Goal: Book appointment/travel/reservation

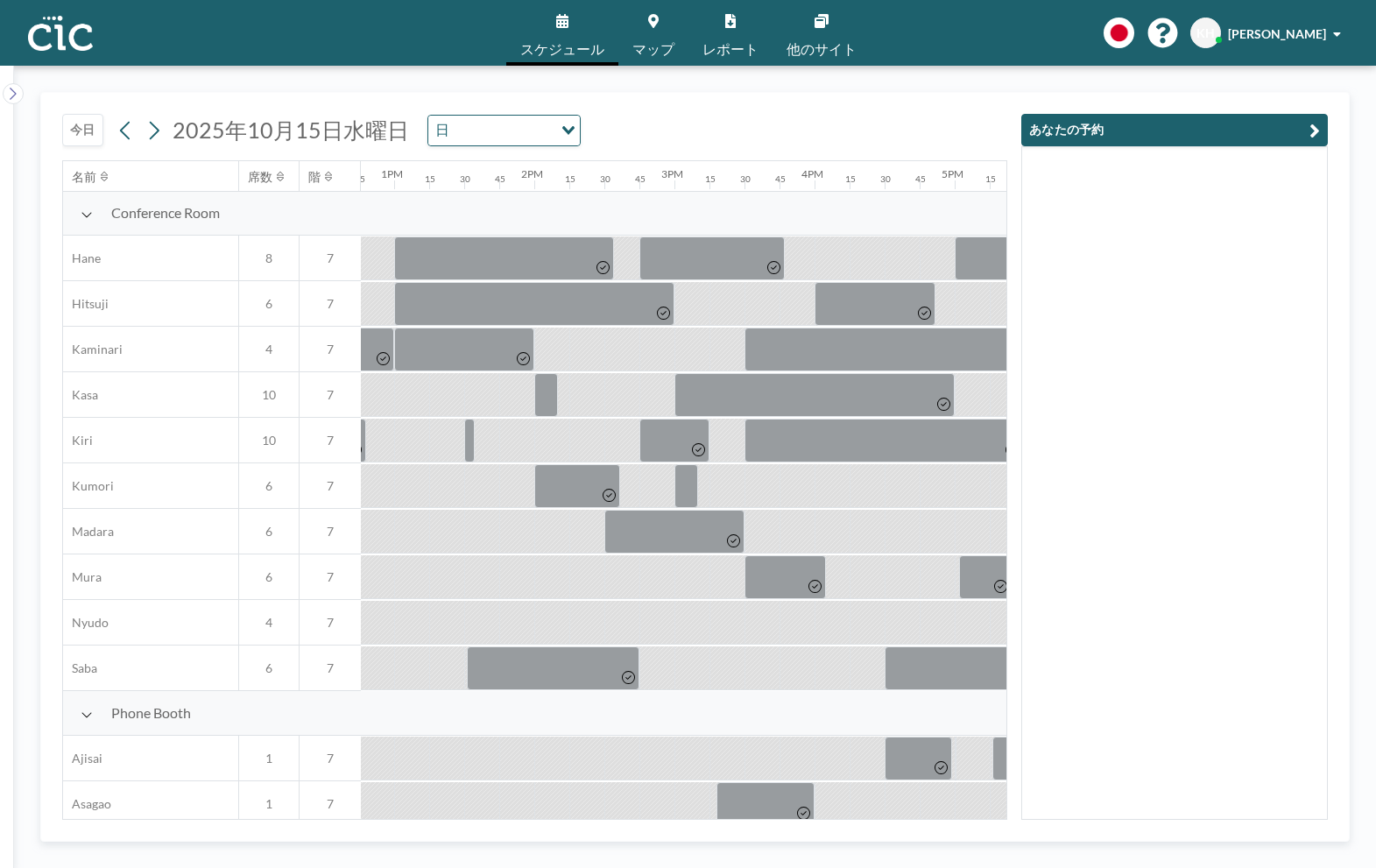
scroll to position [1, 1822]
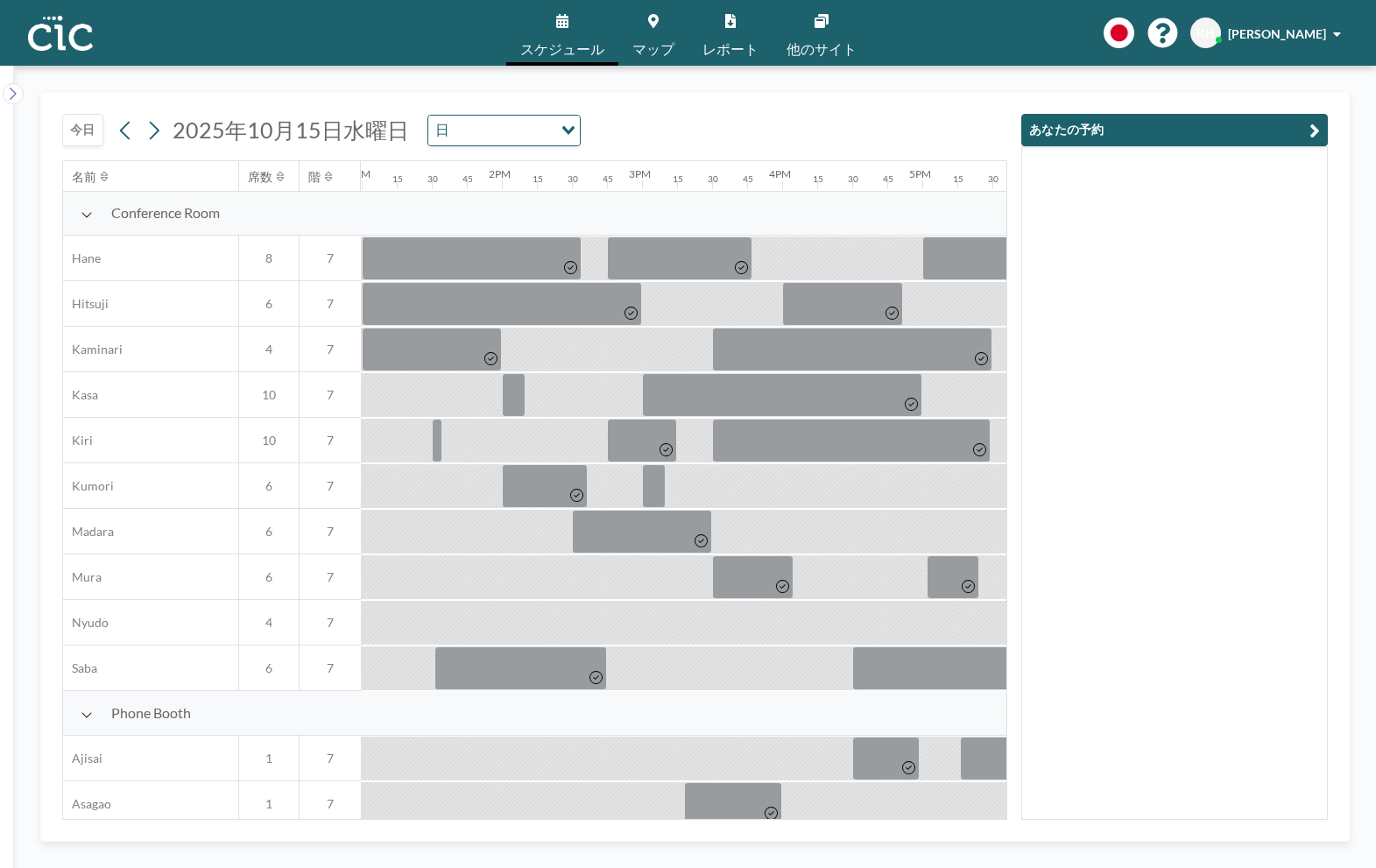
click at [69, 120] on button "今日" at bounding box center [83, 129] width 41 height 32
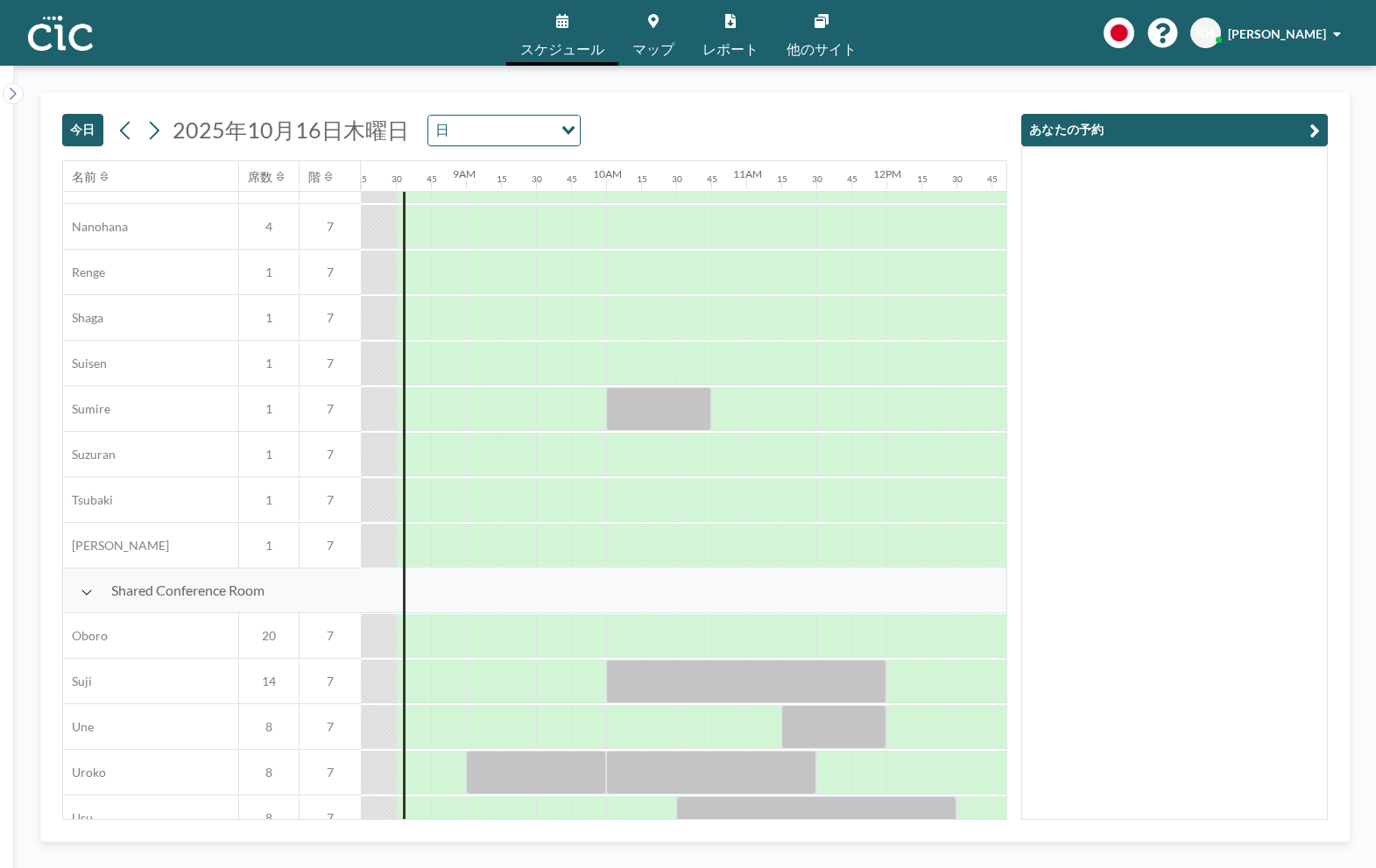
scroll to position [1012, 1156]
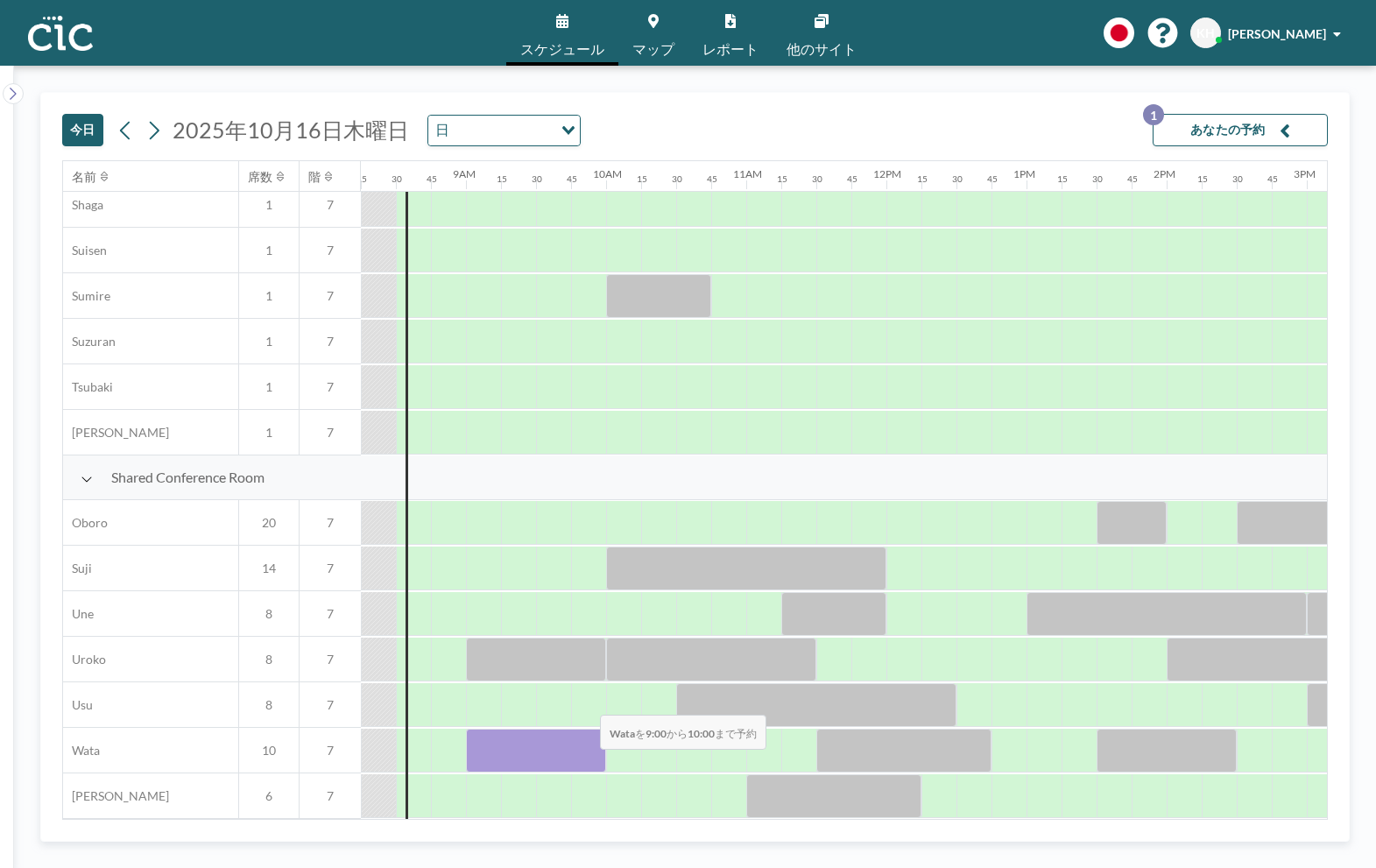
drag, startPoint x: 474, startPoint y: 763, endPoint x: 586, endPoint y: 764, distance: 112.0
click at [586, 764] on div at bounding box center [535, 751] width 140 height 44
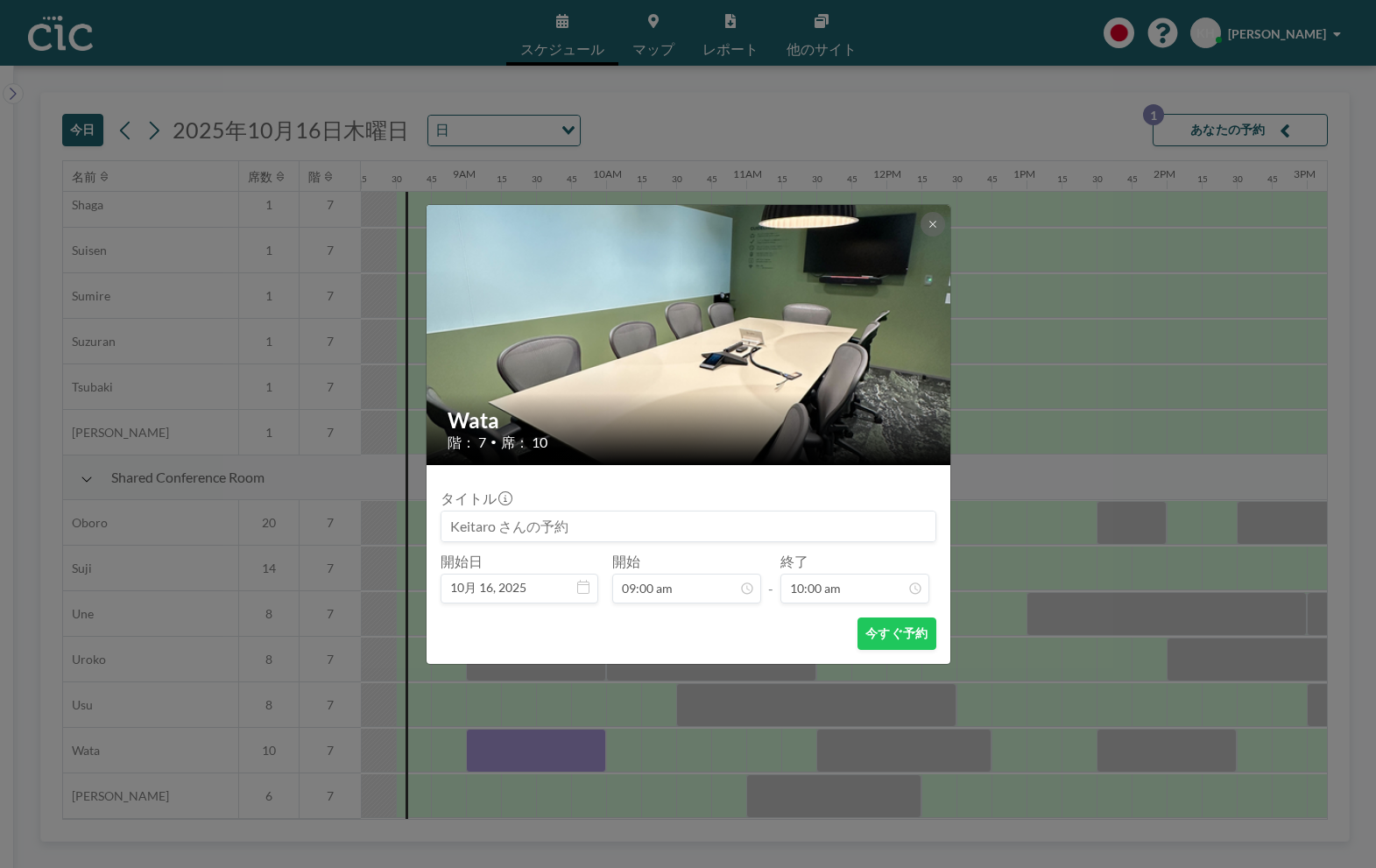
scroll to position [31, 0]
click at [603, 522] on input at bounding box center [688, 526] width 494 height 29
type input "ほ"
click at [676, 720] on div "[PERSON_NAME] 階： 7 • 席： 10 タイトル 開始日 10月 16, [DATE] 開始 09:00 am - 終了 10:00 am 今す…" at bounding box center [688, 434] width 1376 height 868
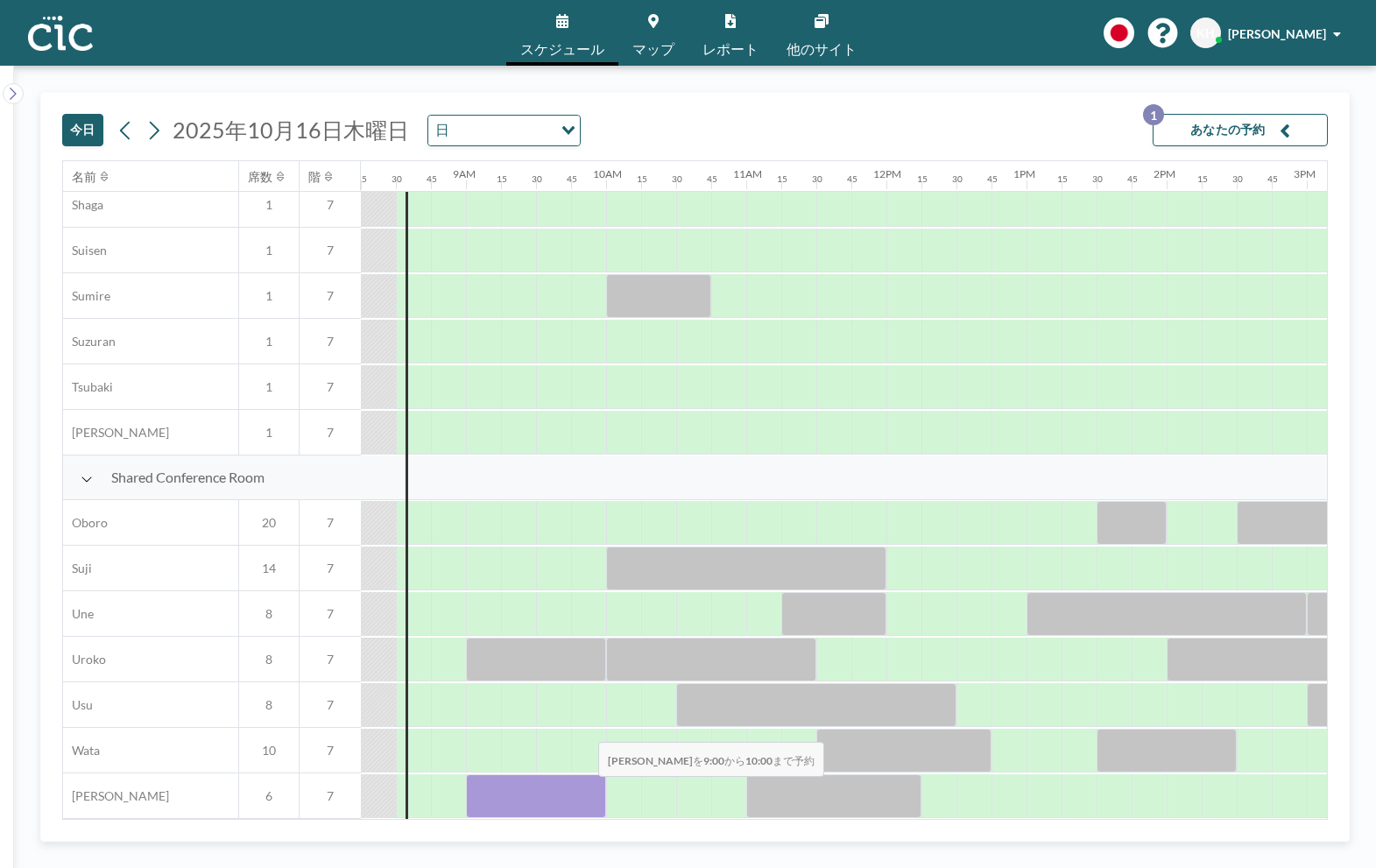
drag, startPoint x: 479, startPoint y: 789, endPoint x: 584, endPoint y: 790, distance: 105.0
click at [584, 790] on div at bounding box center [535, 797] width 140 height 44
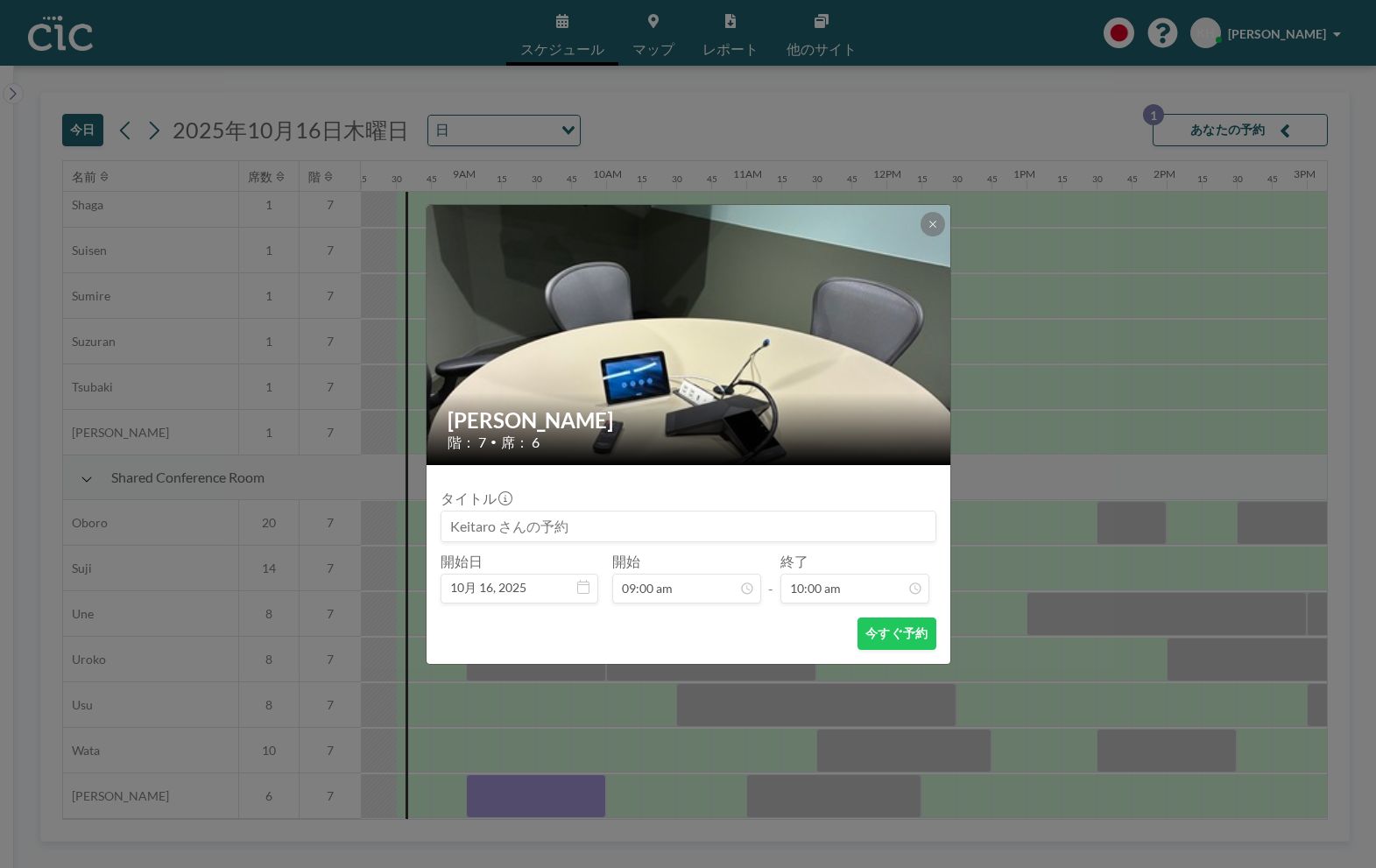
click at [732, 531] on input at bounding box center [688, 526] width 494 height 29
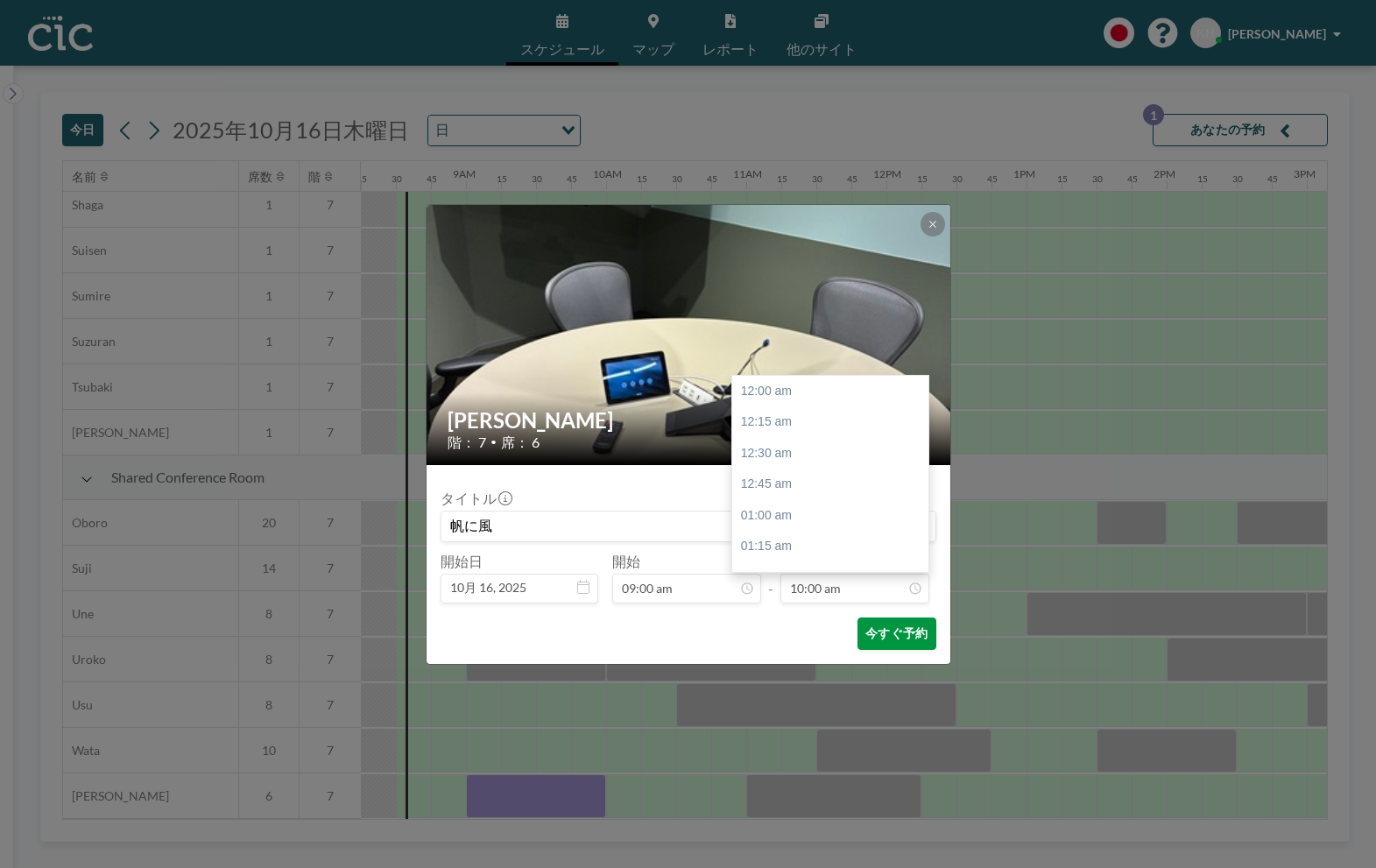
scroll to position [1247, 0]
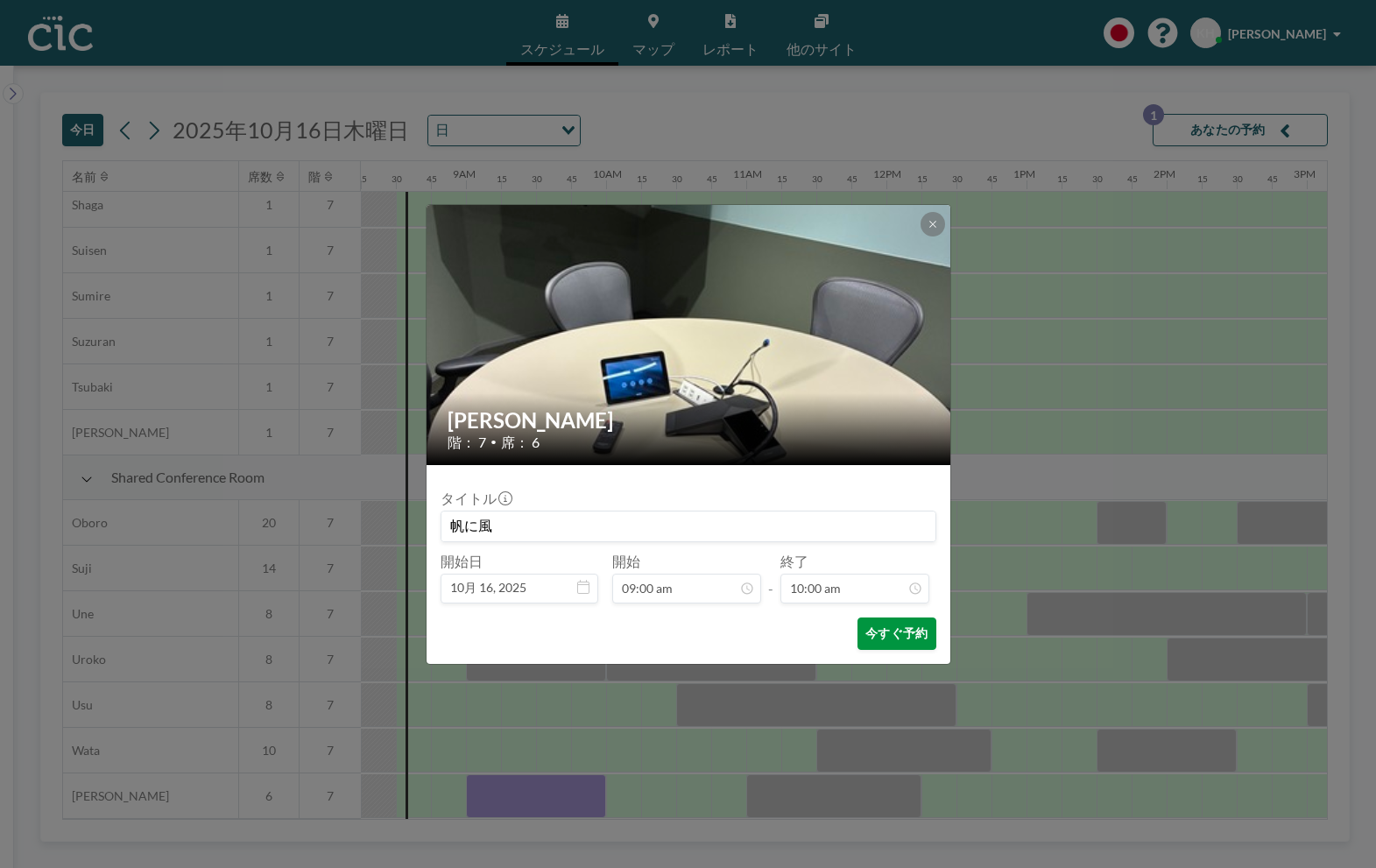
type input "帆に風"
click at [881, 644] on button "今すぐ予約" at bounding box center [897, 633] width 78 height 32
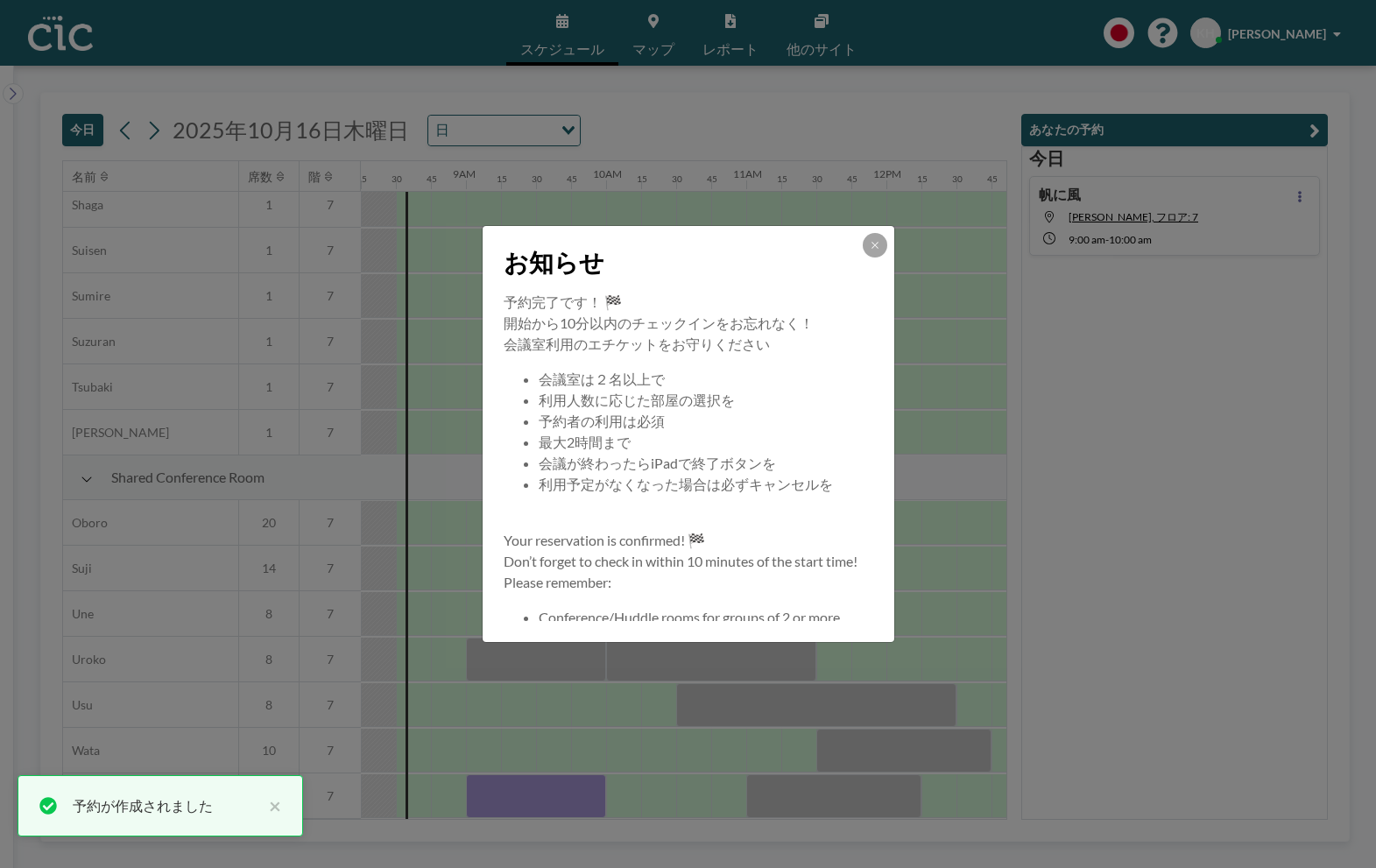
click at [1223, 214] on div "お知らせ 予約完了です！ 🏁 開始から10分以内のチェックインをお忘れなく！ 会議室利用のエチケットをお守りください 会議室は２名以上で 利用人数に応じた部屋…" at bounding box center [688, 434] width 1376 height 868
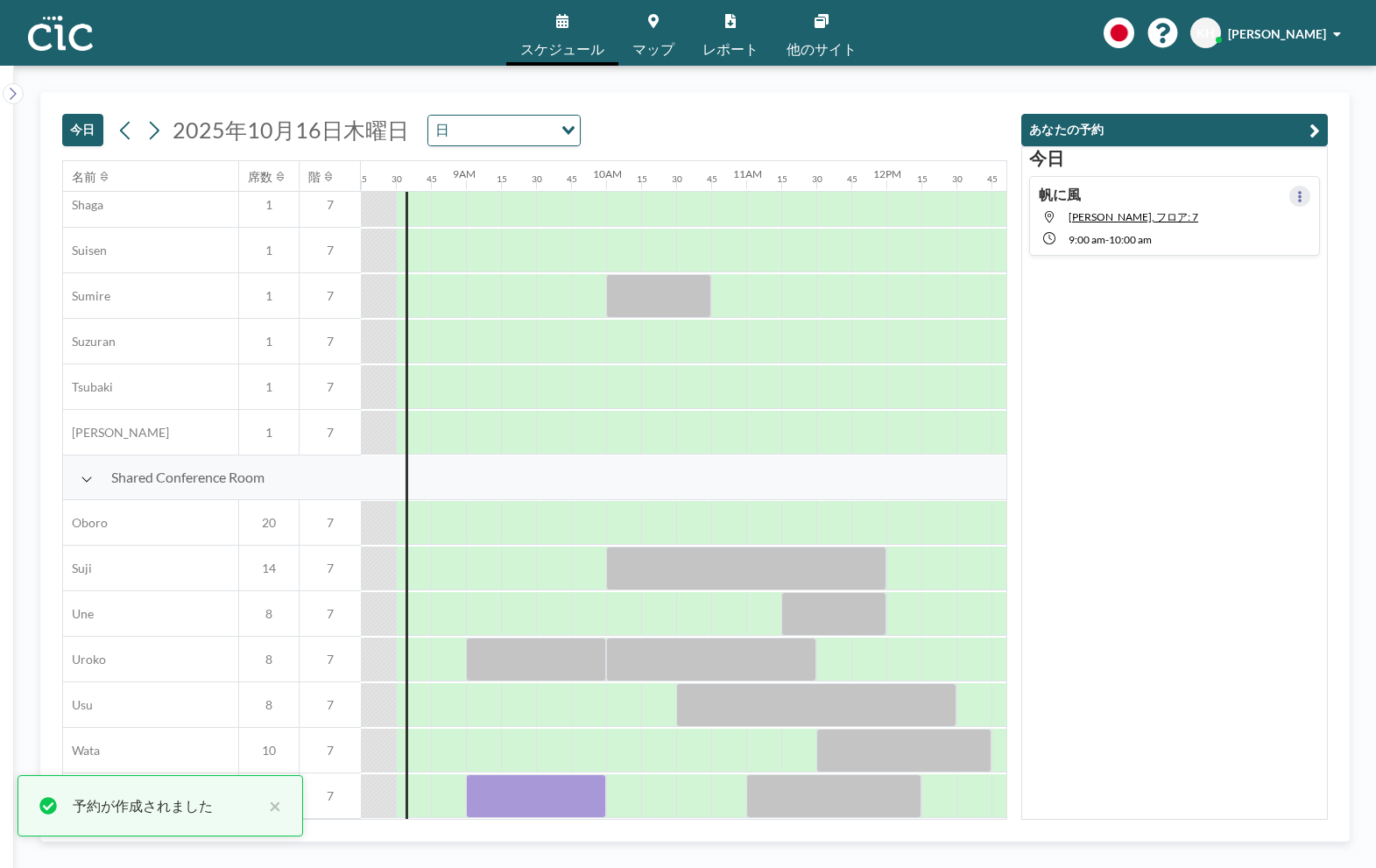
click at [1298, 198] on icon at bounding box center [1300, 196] width 4 height 11
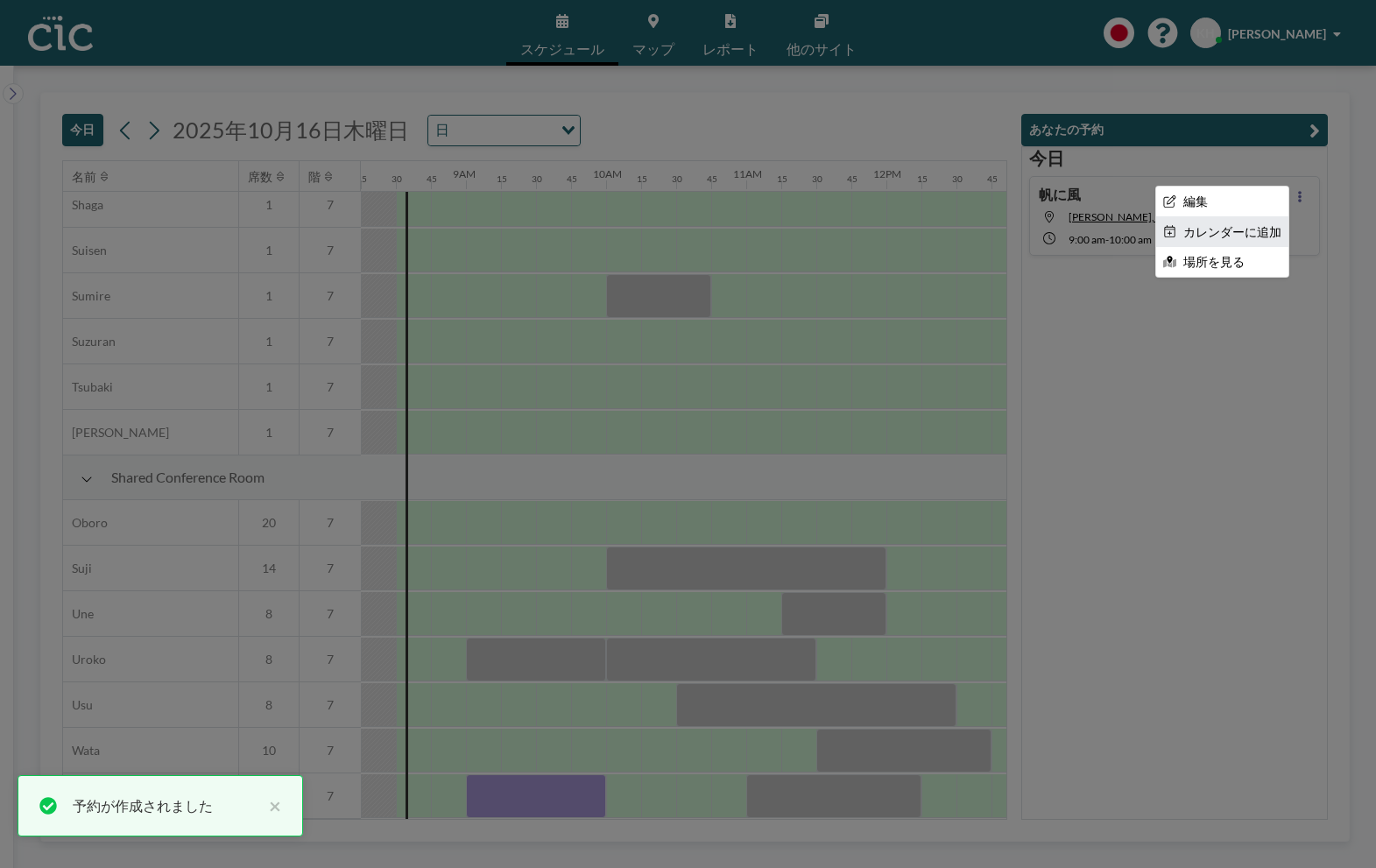
click at [1254, 232] on li "カレンダーに追加" at bounding box center [1222, 232] width 132 height 29
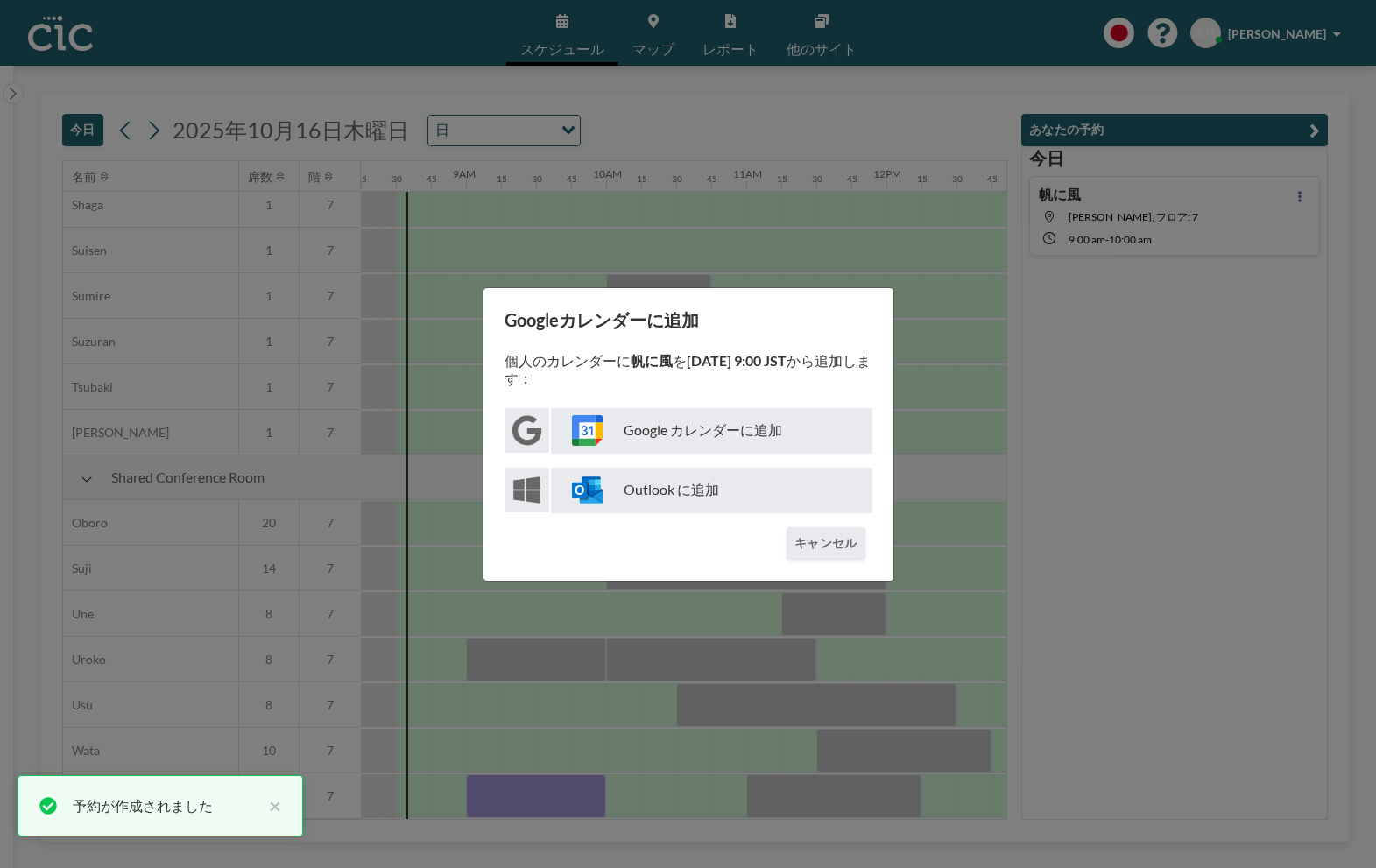
click at [827, 428] on p "Google カレンダーに追加" at bounding box center [711, 431] width 322 height 46
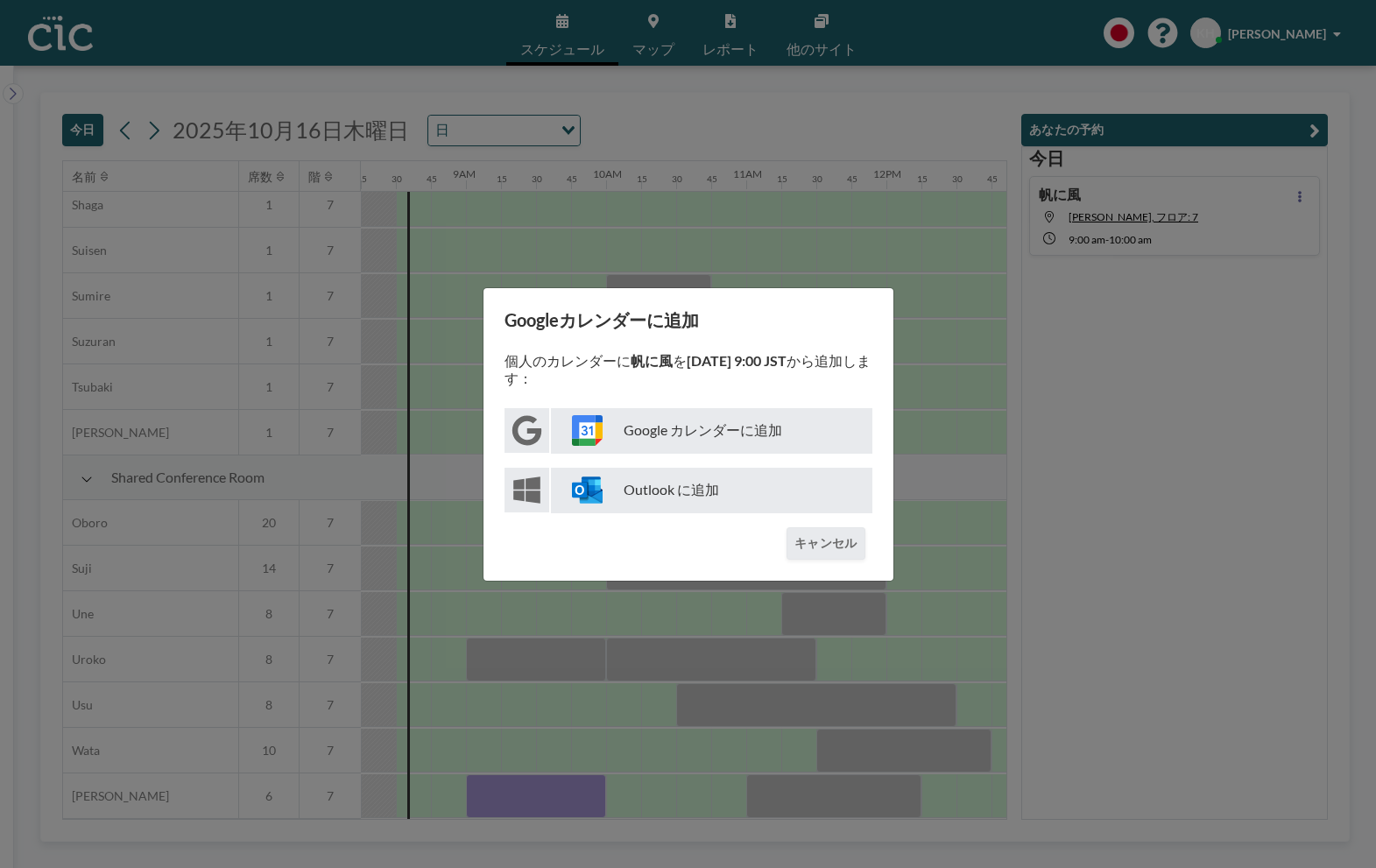
click at [699, 680] on div "Googleカレンダーに追加 個人のカレンダーに 帆に風 を [DATE] 9:00 JST から追加します： Google カレンダーに追加 Outlook…" at bounding box center [688, 434] width 1376 height 868
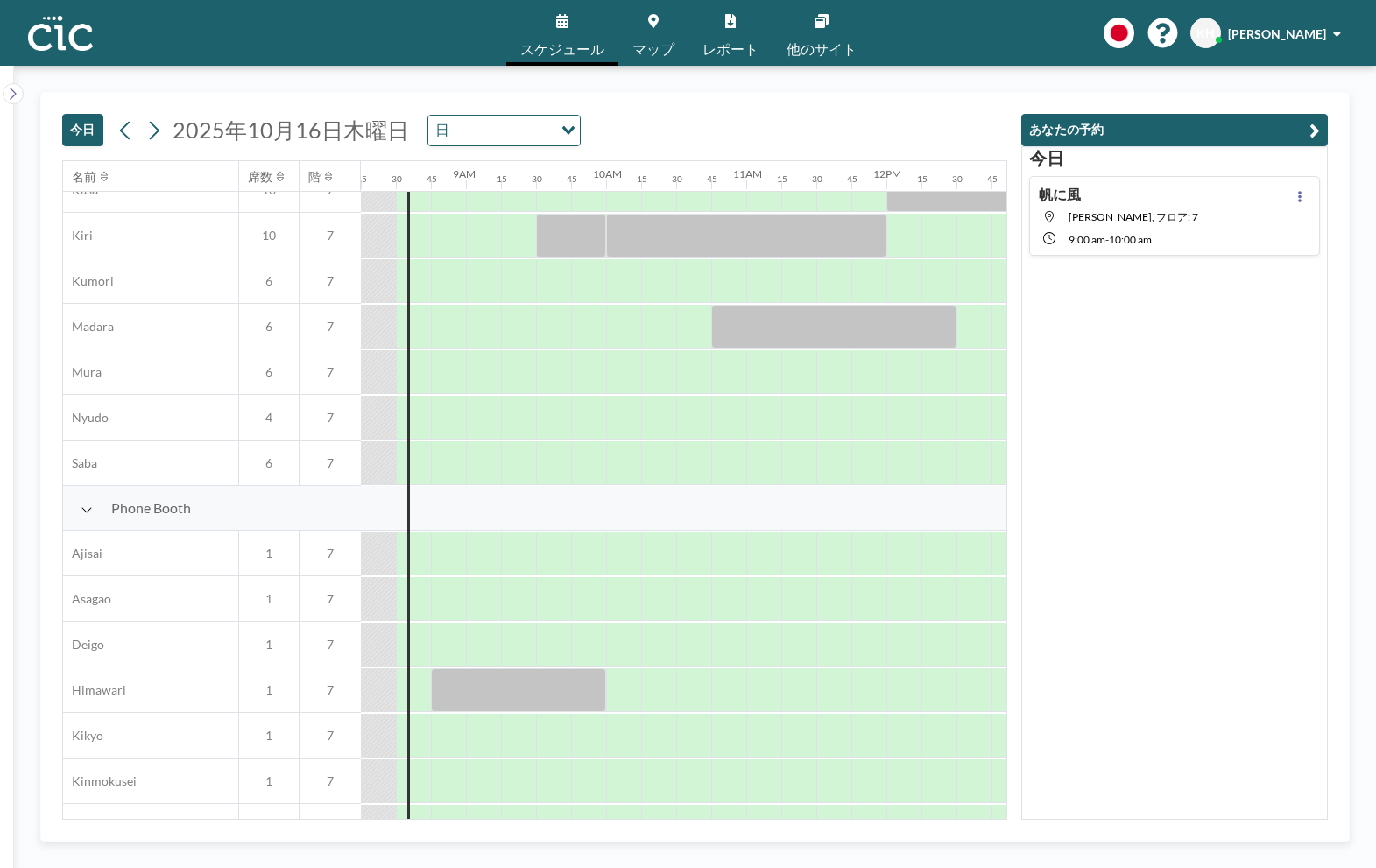
scroll to position [0, 1156]
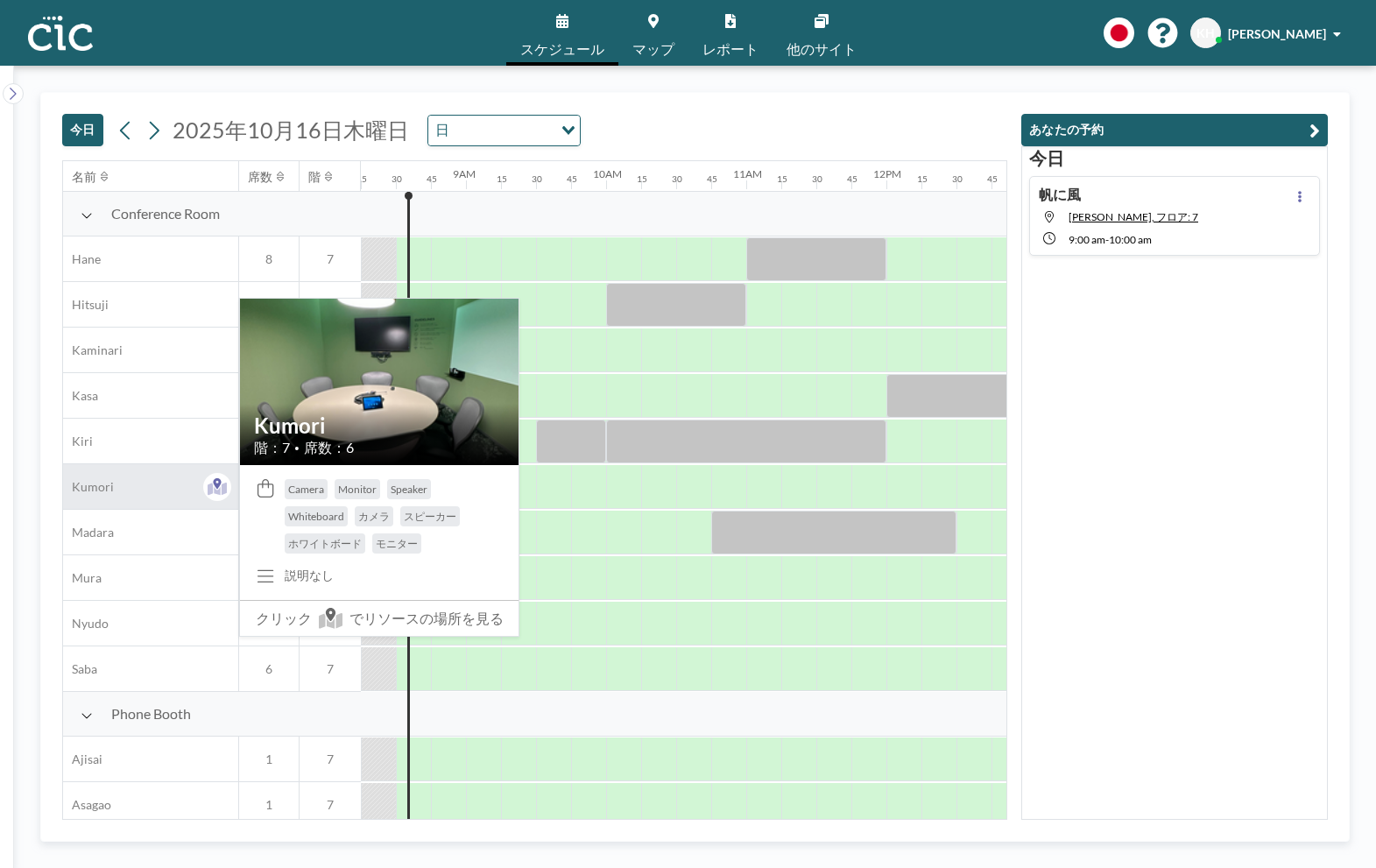
click at [115, 483] on div "Kumori" at bounding box center [150, 486] width 175 height 45
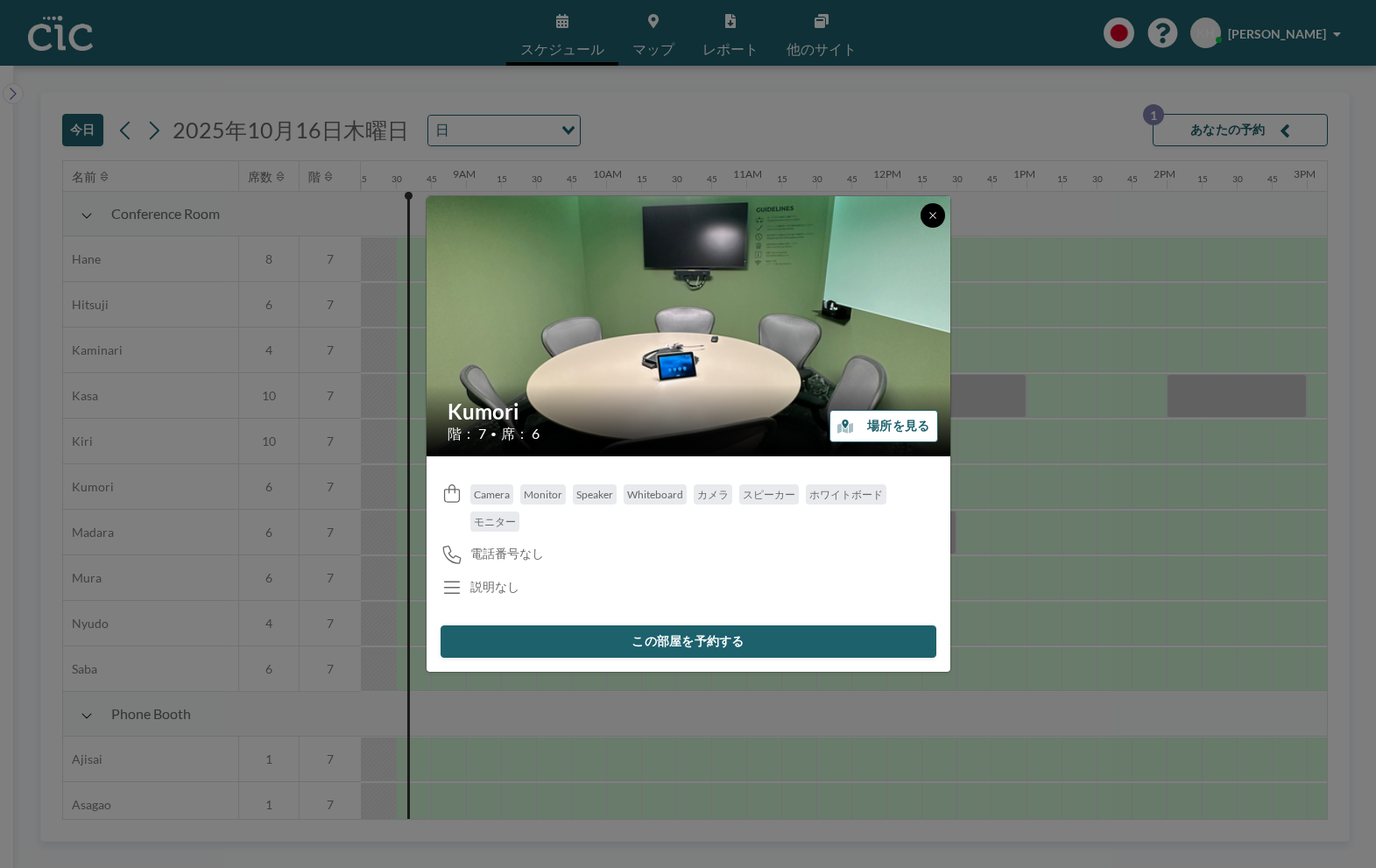
click at [931, 207] on button at bounding box center [932, 215] width 25 height 25
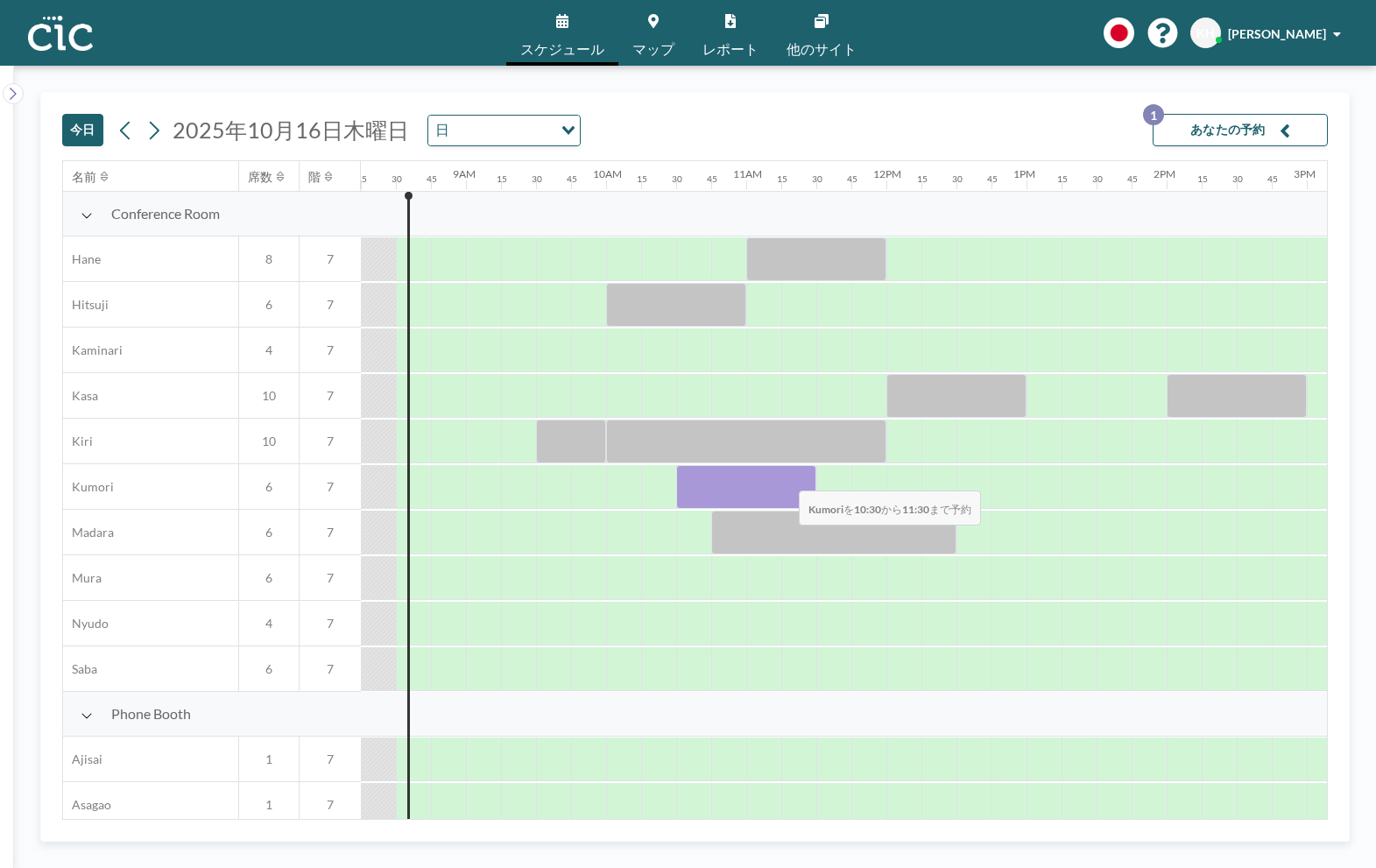
drag, startPoint x: 700, startPoint y: 481, endPoint x: 785, endPoint y: 479, distance: 85.0
click at [785, 479] on div at bounding box center [746, 487] width 140 height 44
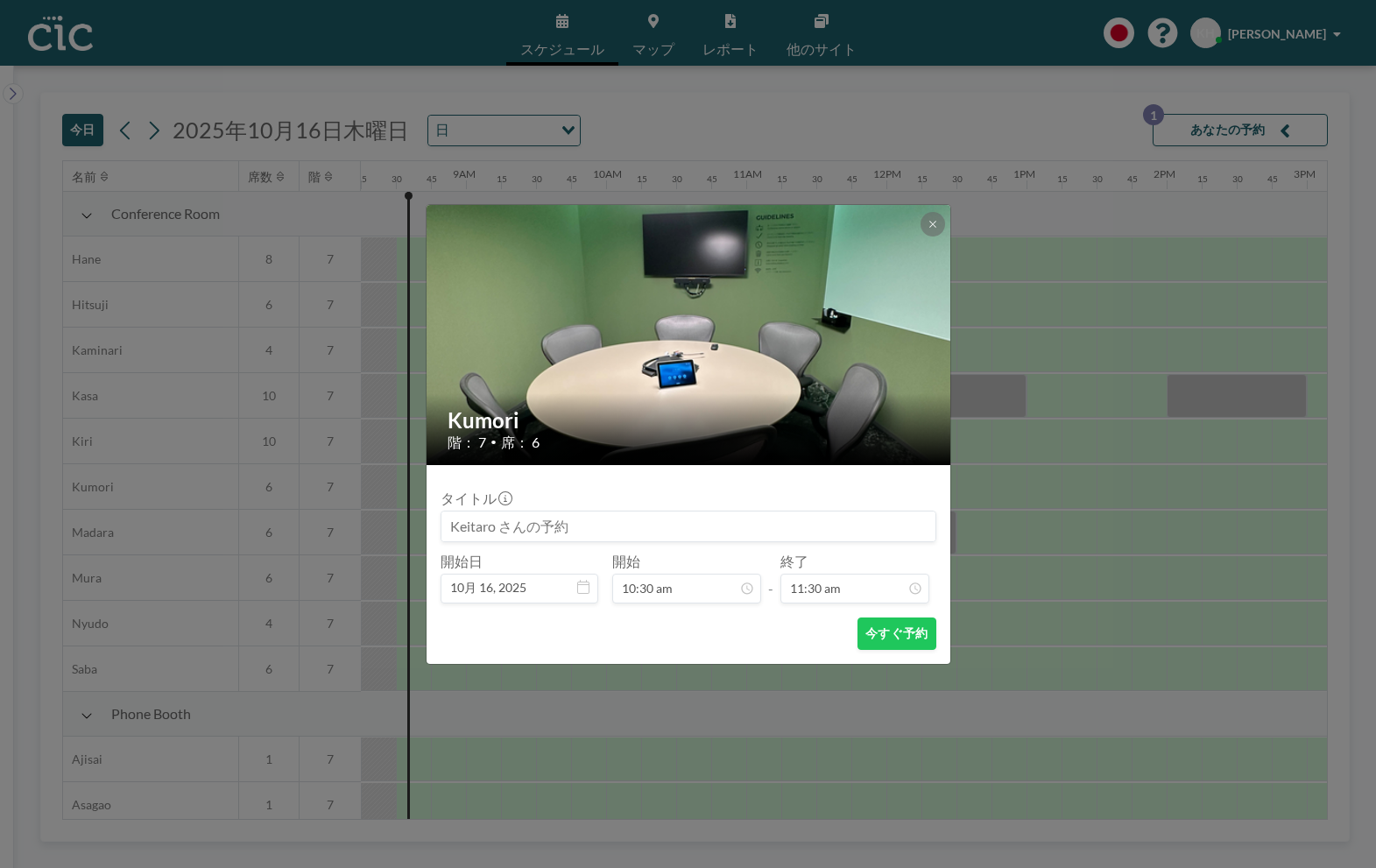
click at [681, 526] on input at bounding box center [688, 526] width 494 height 29
type input "h"
type input "帆に風"
click at [898, 636] on button "今すぐ予約" at bounding box center [897, 633] width 78 height 32
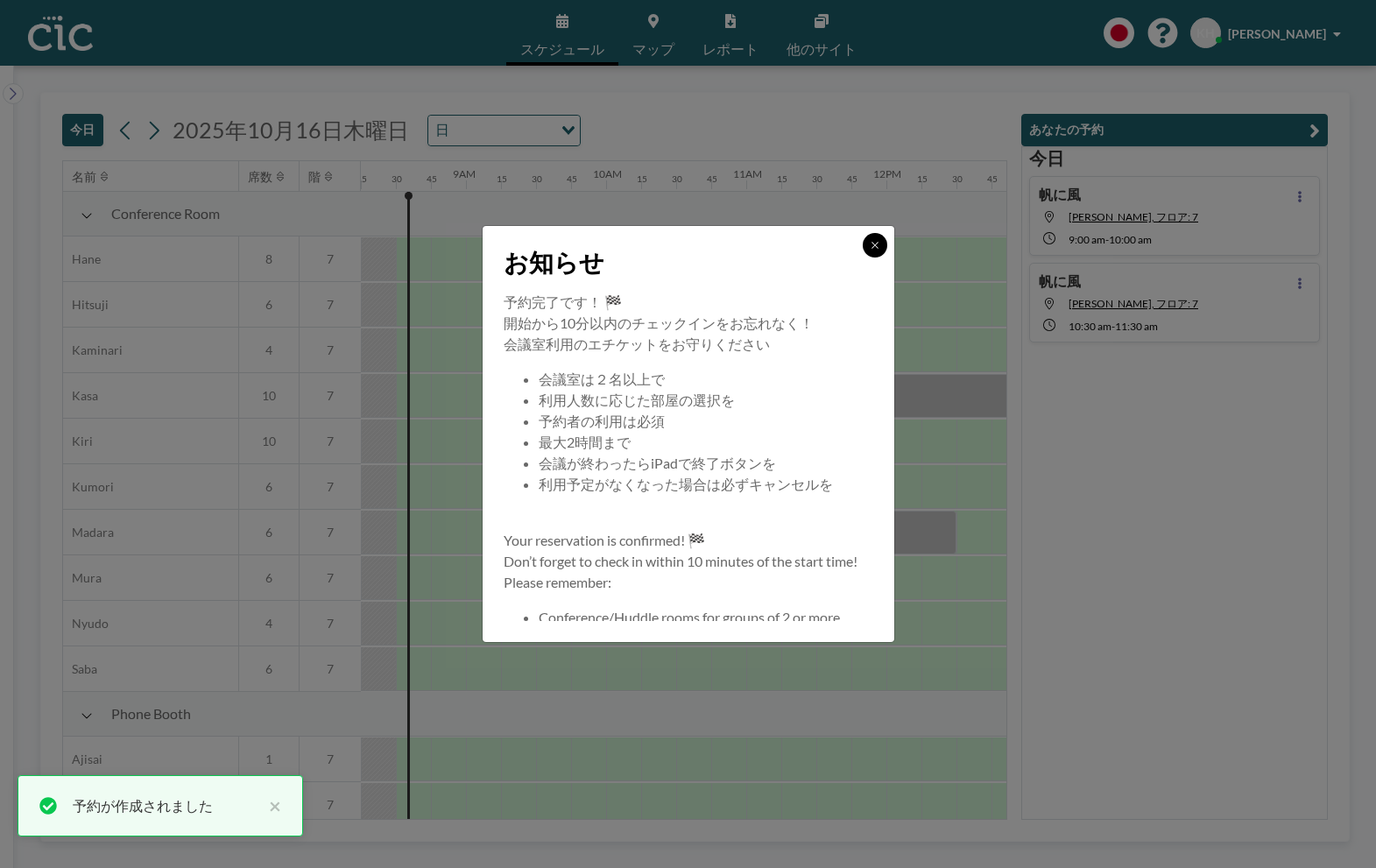
click at [875, 244] on icon at bounding box center [875, 245] width 10 height 10
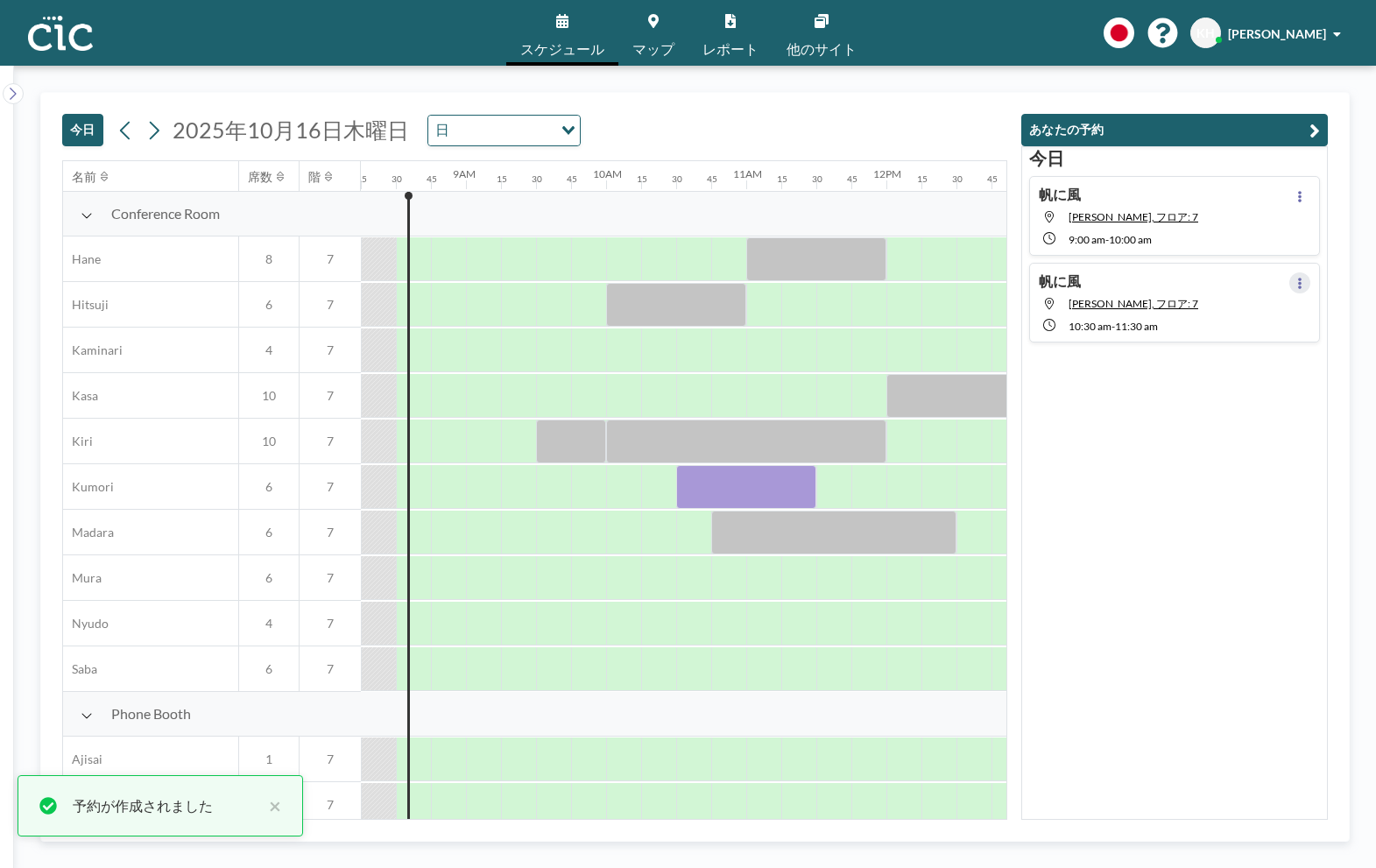
click at [1293, 285] on button at bounding box center [1300, 282] width 21 height 21
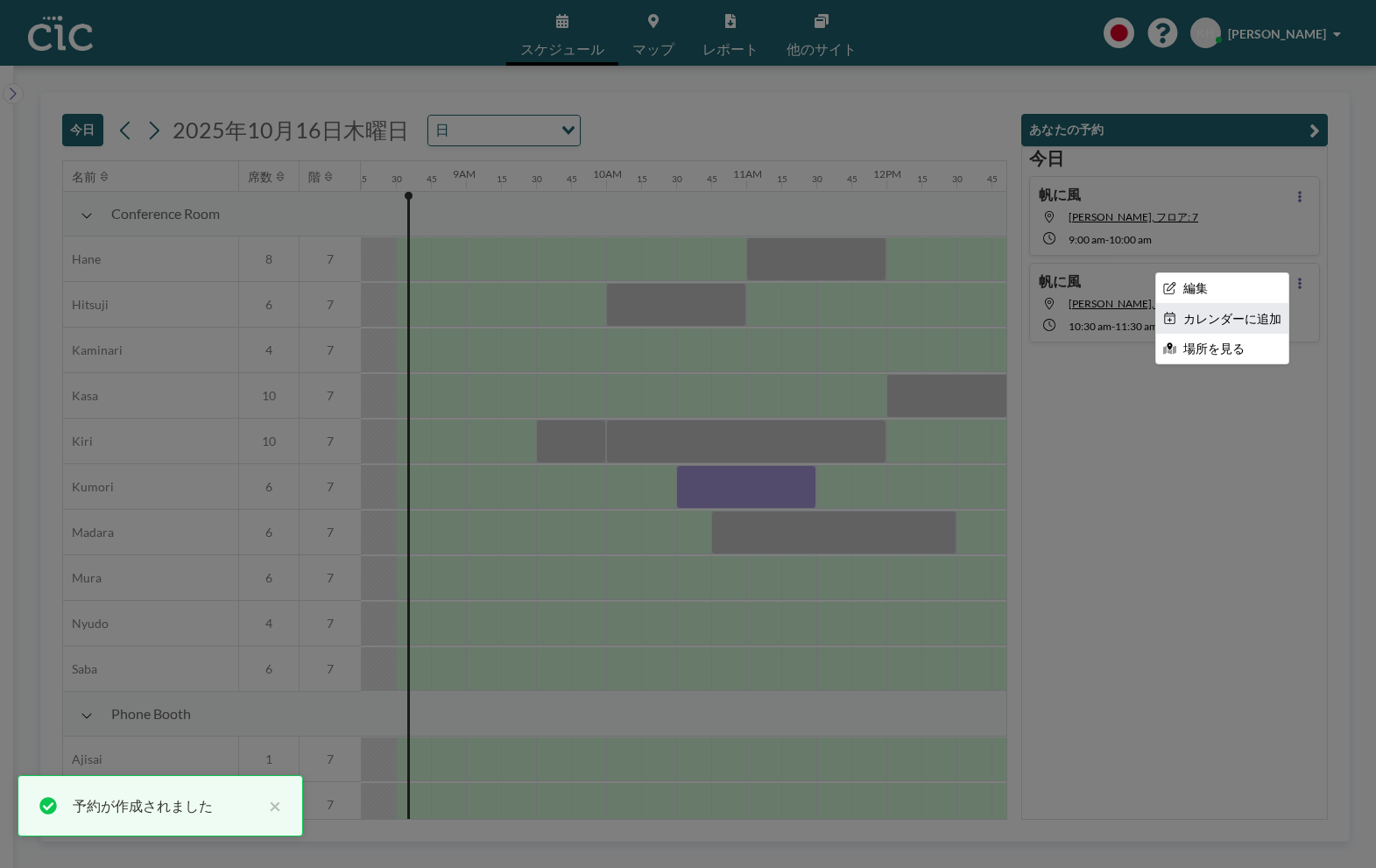
click at [1240, 321] on li "カレンダーに追加" at bounding box center [1222, 319] width 132 height 29
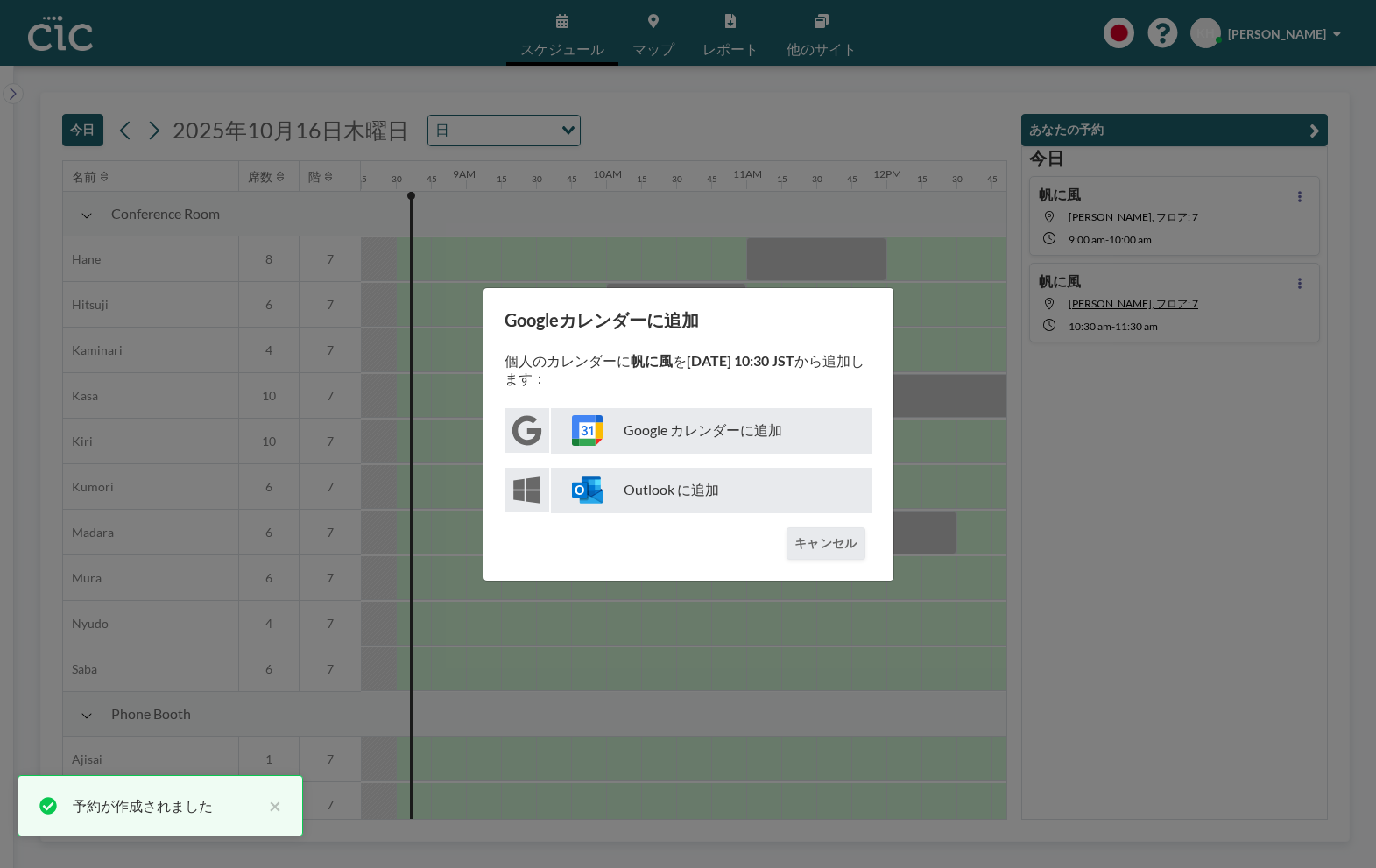
click at [816, 437] on p "Google カレンダーに追加" at bounding box center [711, 431] width 322 height 46
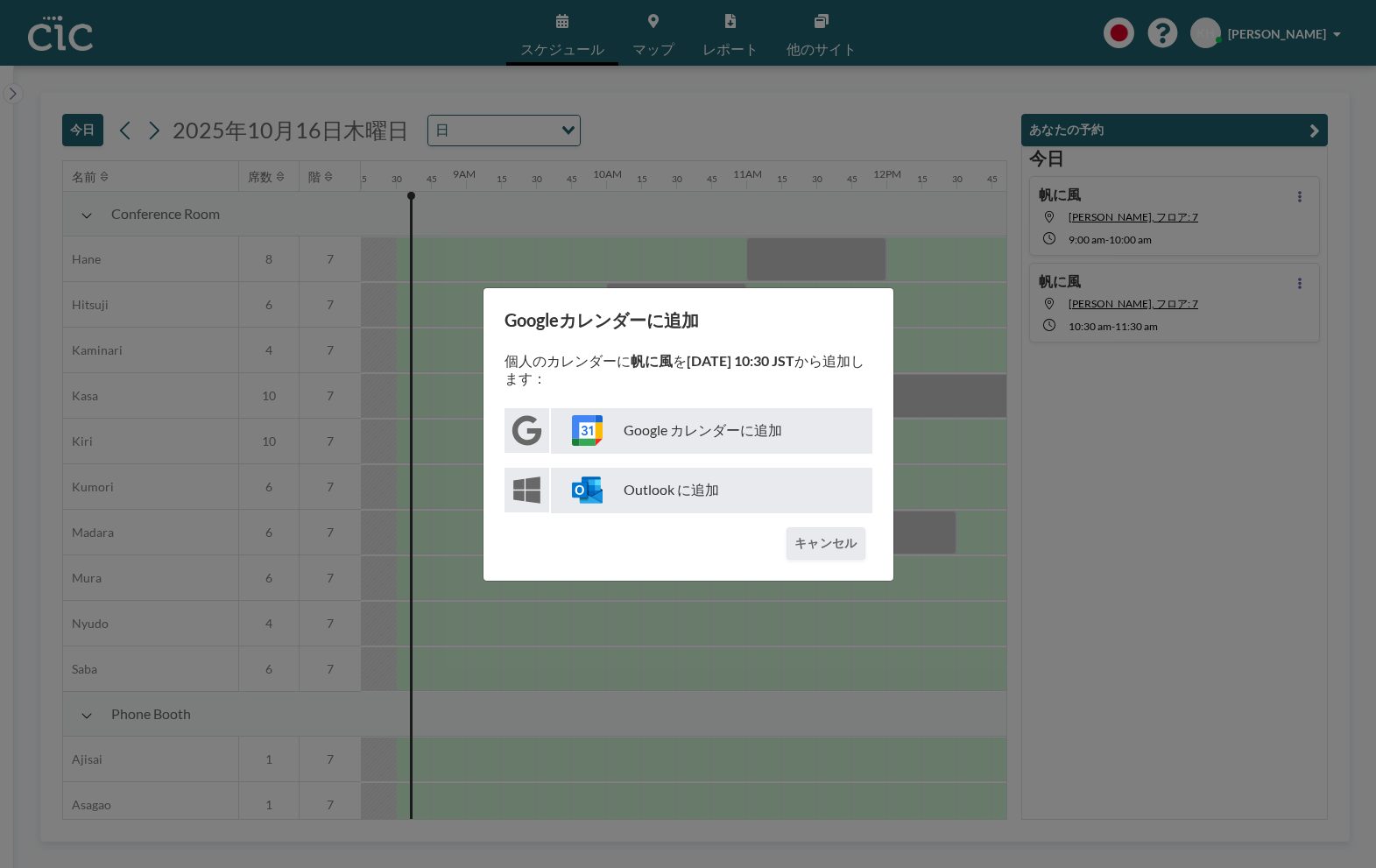
click at [613, 651] on div "Googleカレンダーに追加 個人のカレンダーに 帆に風 を [DATE] 10:30 JST から追加します： Google カレンダーに追加 Outloo…" at bounding box center [688, 434] width 1376 height 868
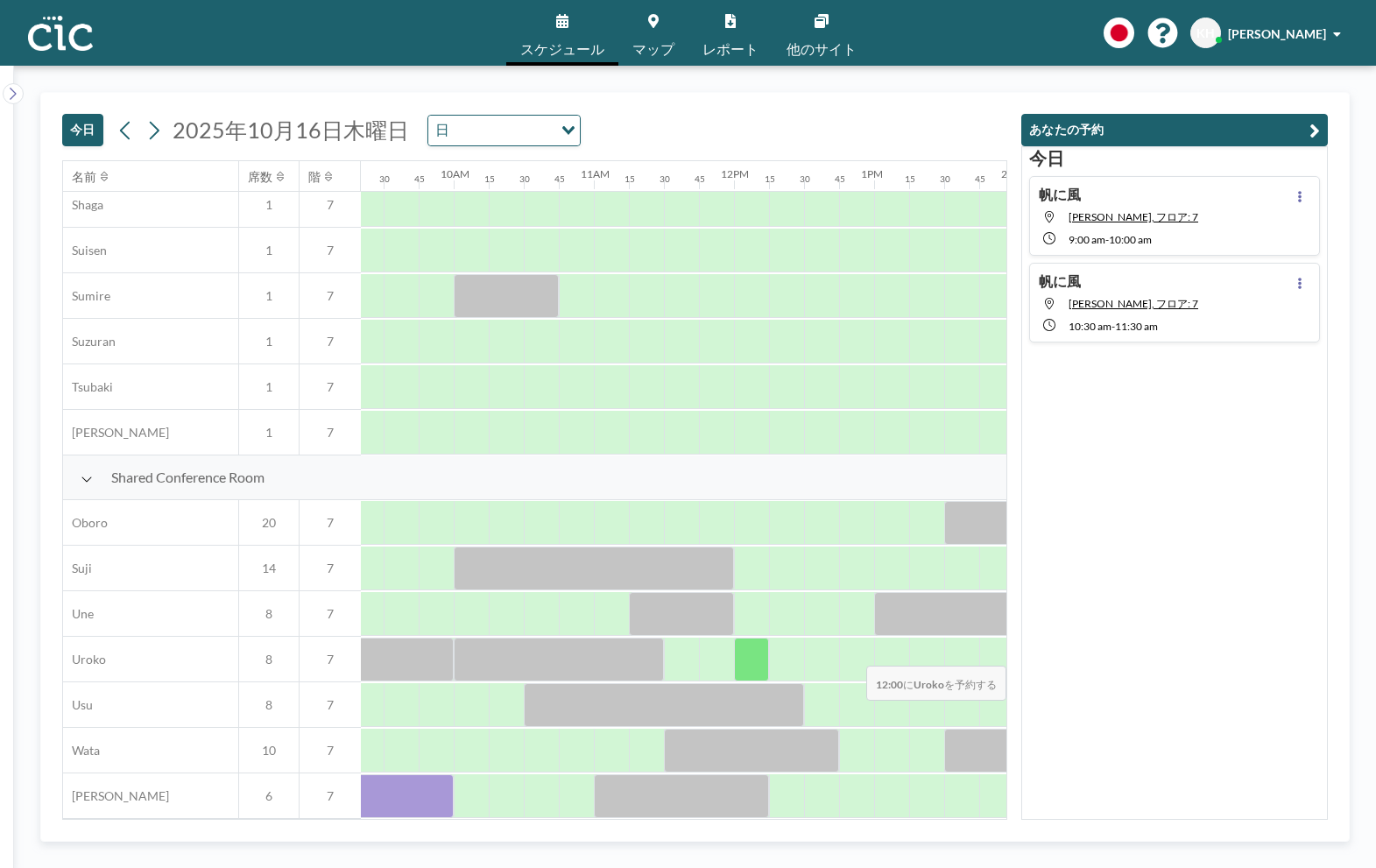
scroll to position [1012, 1339]
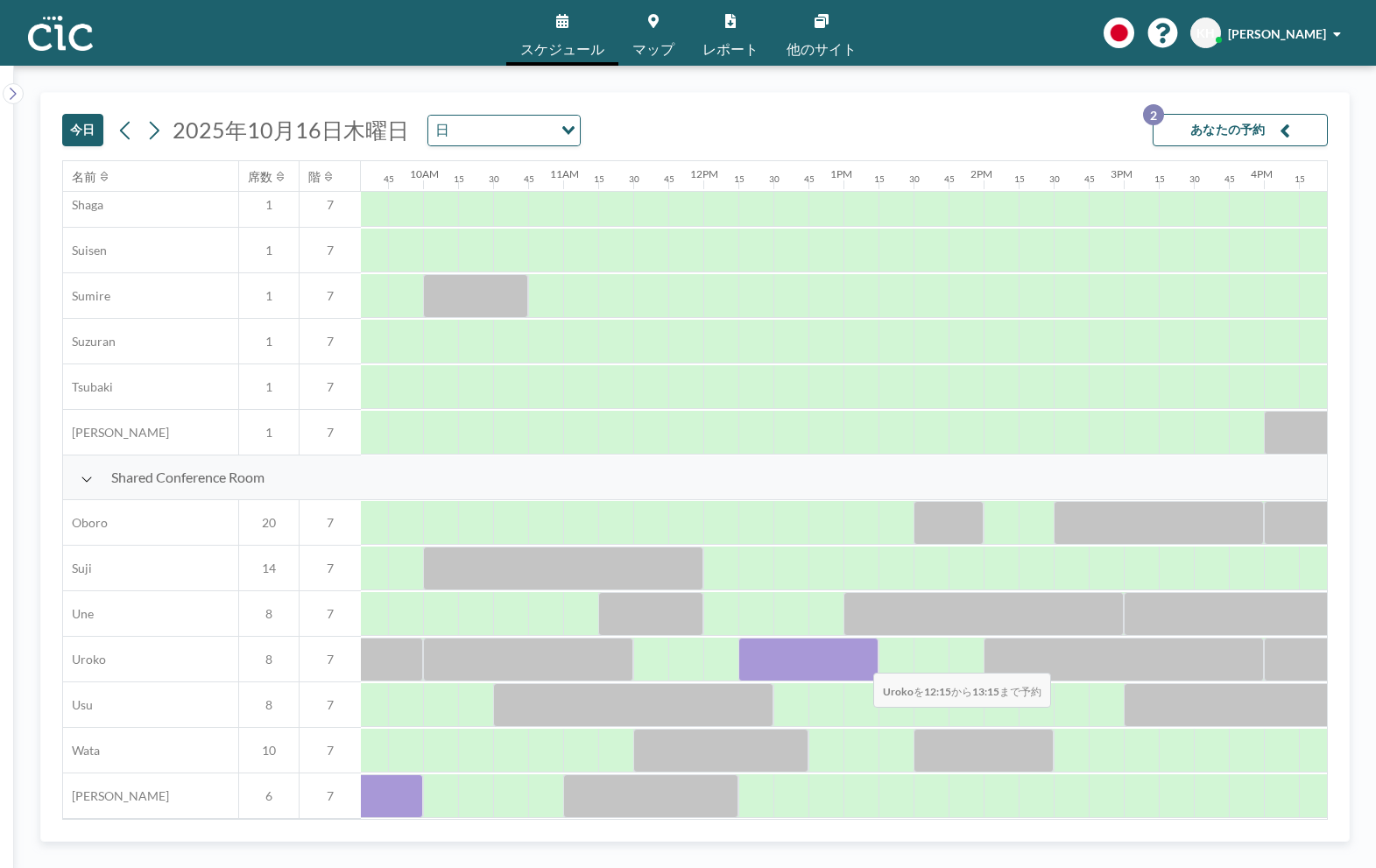
drag, startPoint x: 739, startPoint y: 661, endPoint x: 859, endPoint y: 661, distance: 120.0
click at [859, 661] on div at bounding box center [809, 660] width 140 height 44
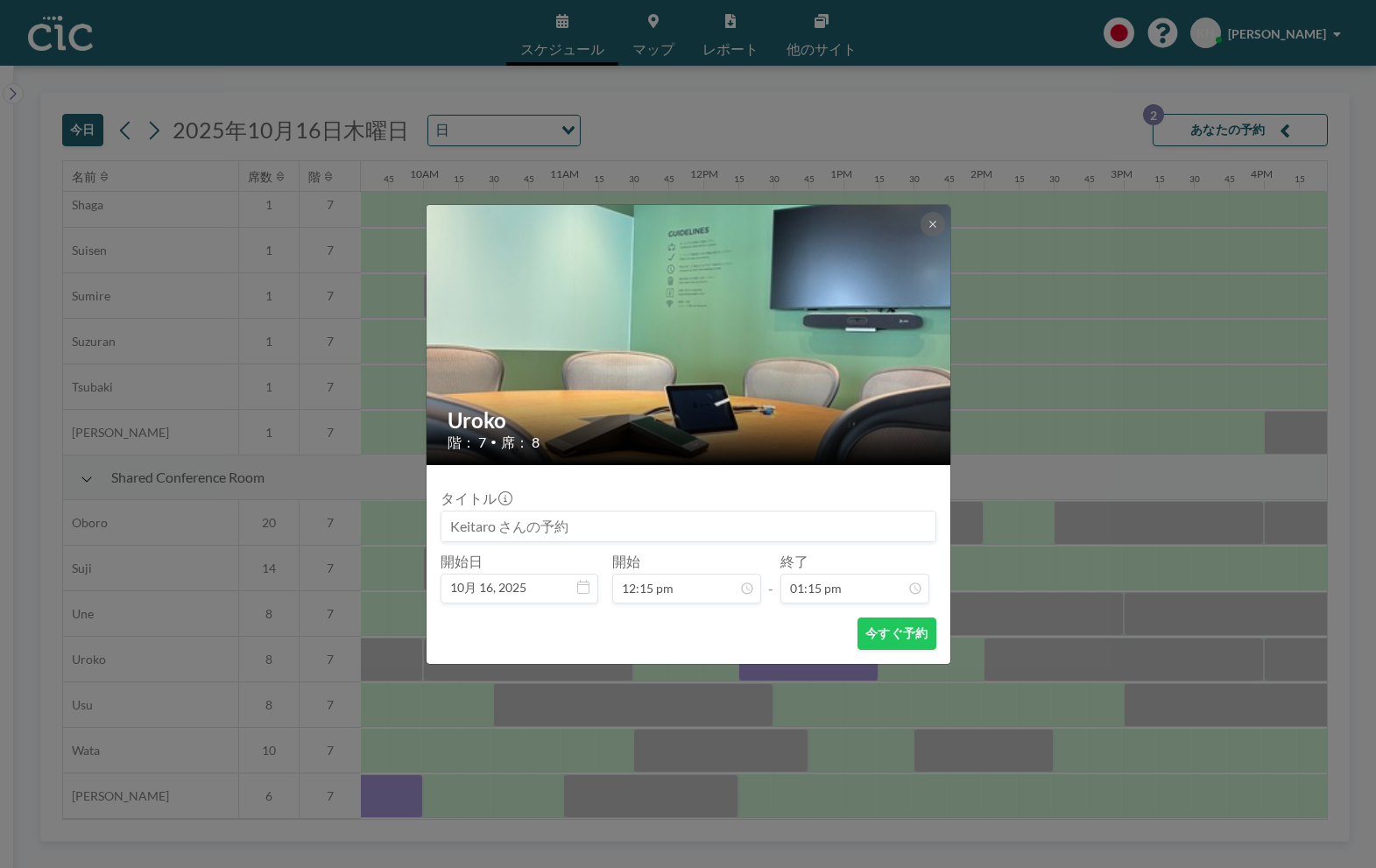
scroll to position [1652, 0]
click at [928, 221] on icon at bounding box center [932, 224] width 10 height 10
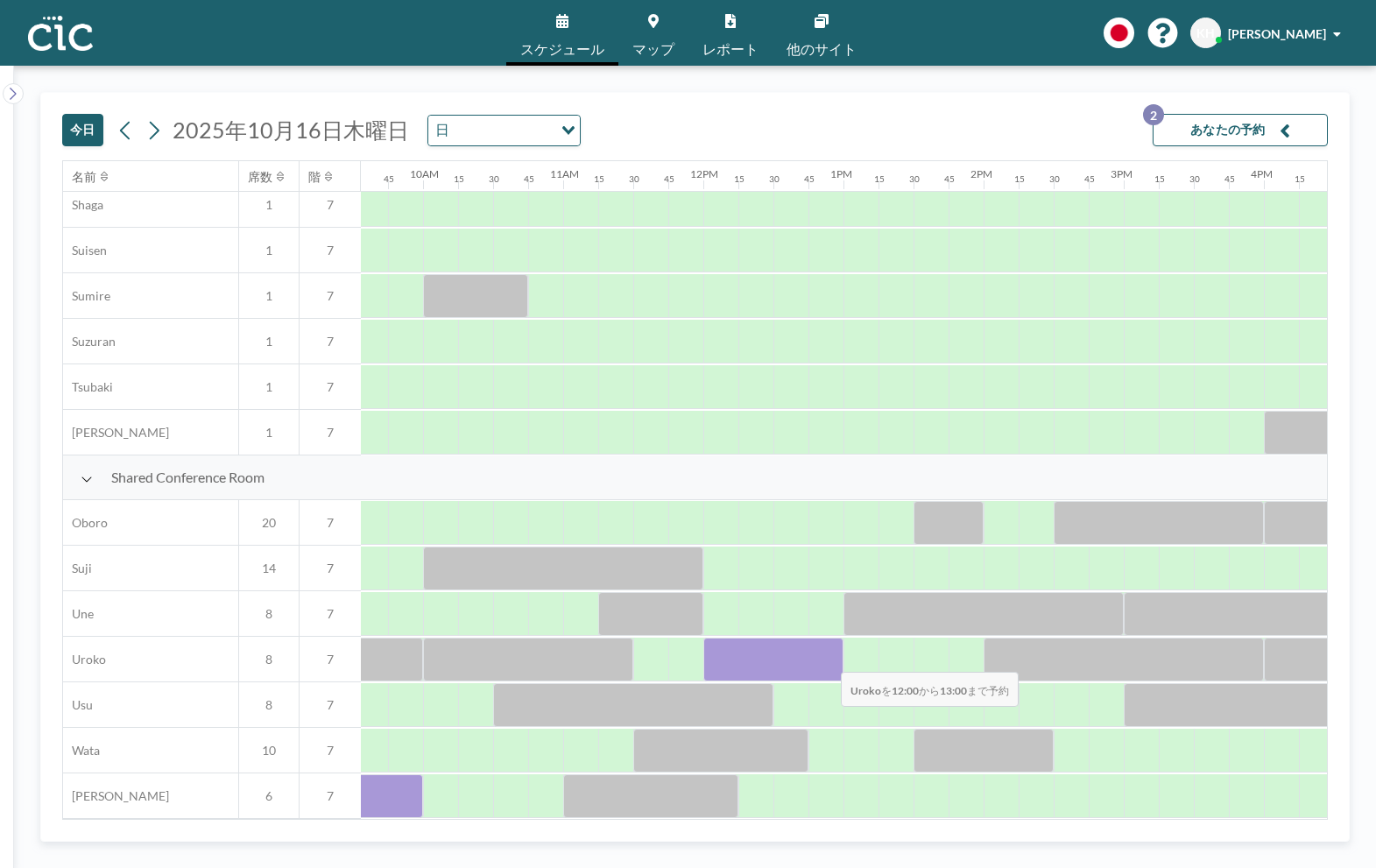
drag, startPoint x: 720, startPoint y: 661, endPoint x: 827, endPoint y: 661, distance: 107.0
click at [827, 661] on div at bounding box center [773, 660] width 140 height 44
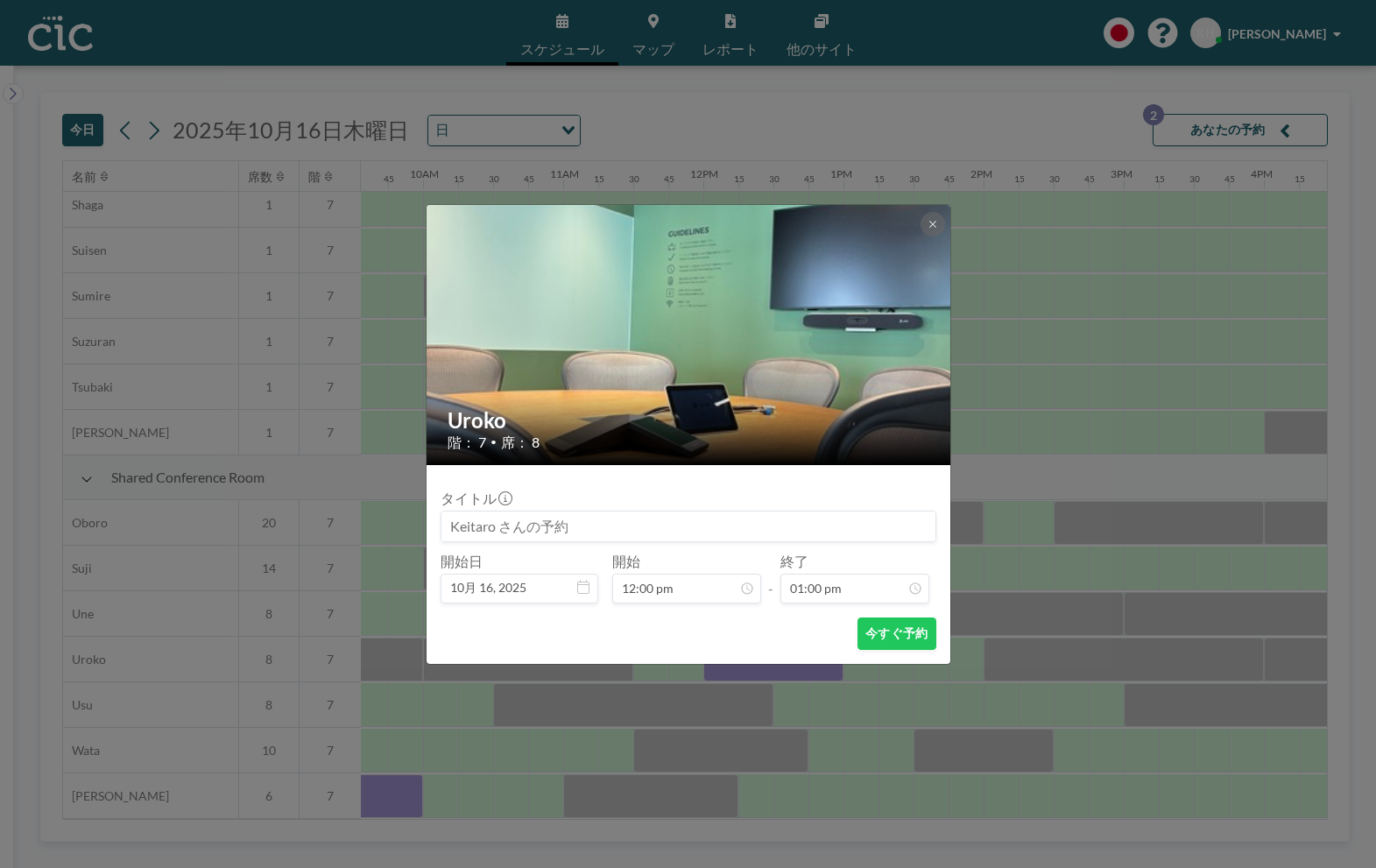
scroll to position [1621, 0]
click at [675, 508] on div "タイトル" at bounding box center [688, 515] width 496 height 52
click at [675, 514] on input at bounding box center [688, 526] width 494 height 29
type input "h"
type input "帆に風"
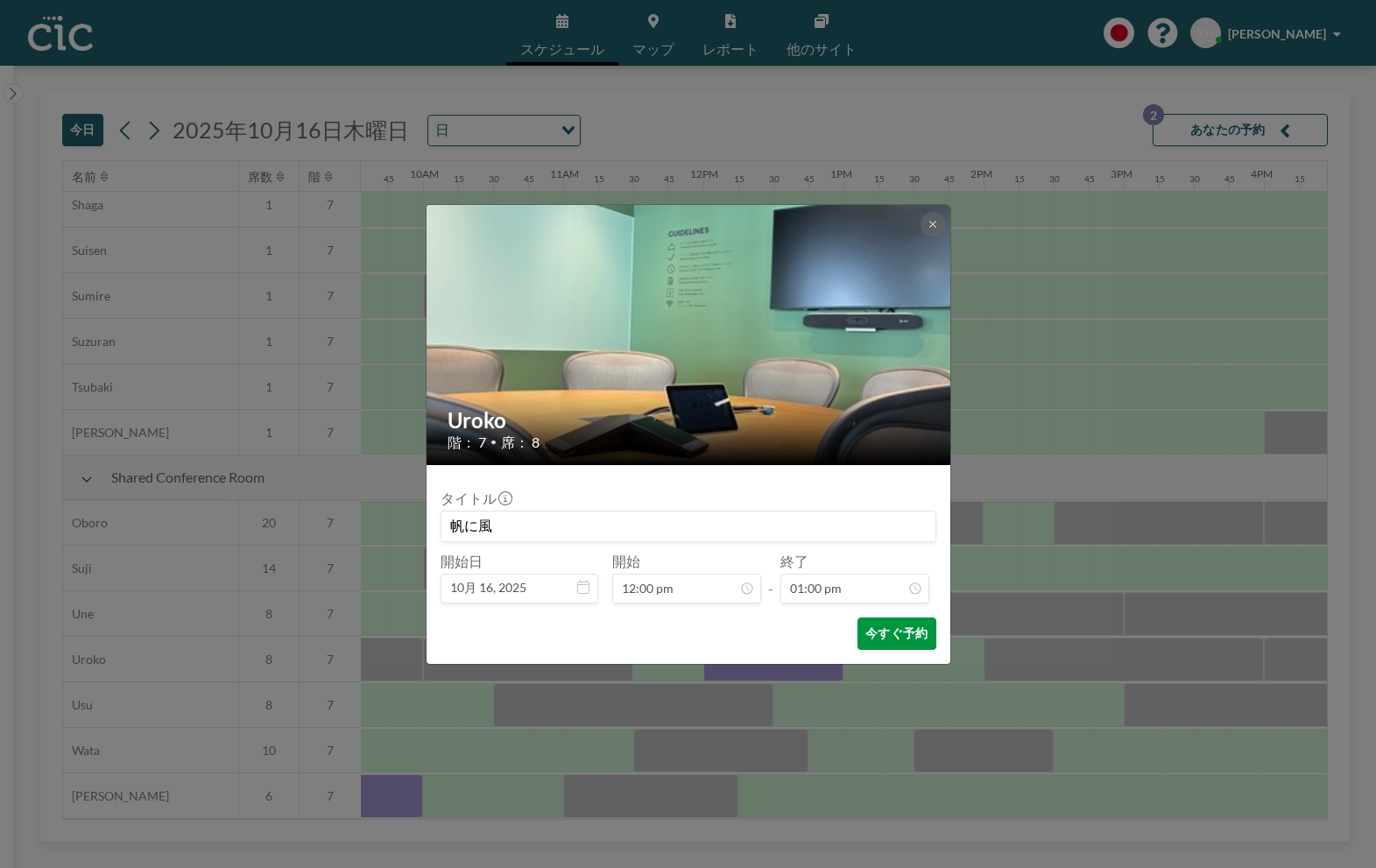
click at [884, 628] on button "今すぐ予約" at bounding box center [897, 633] width 78 height 32
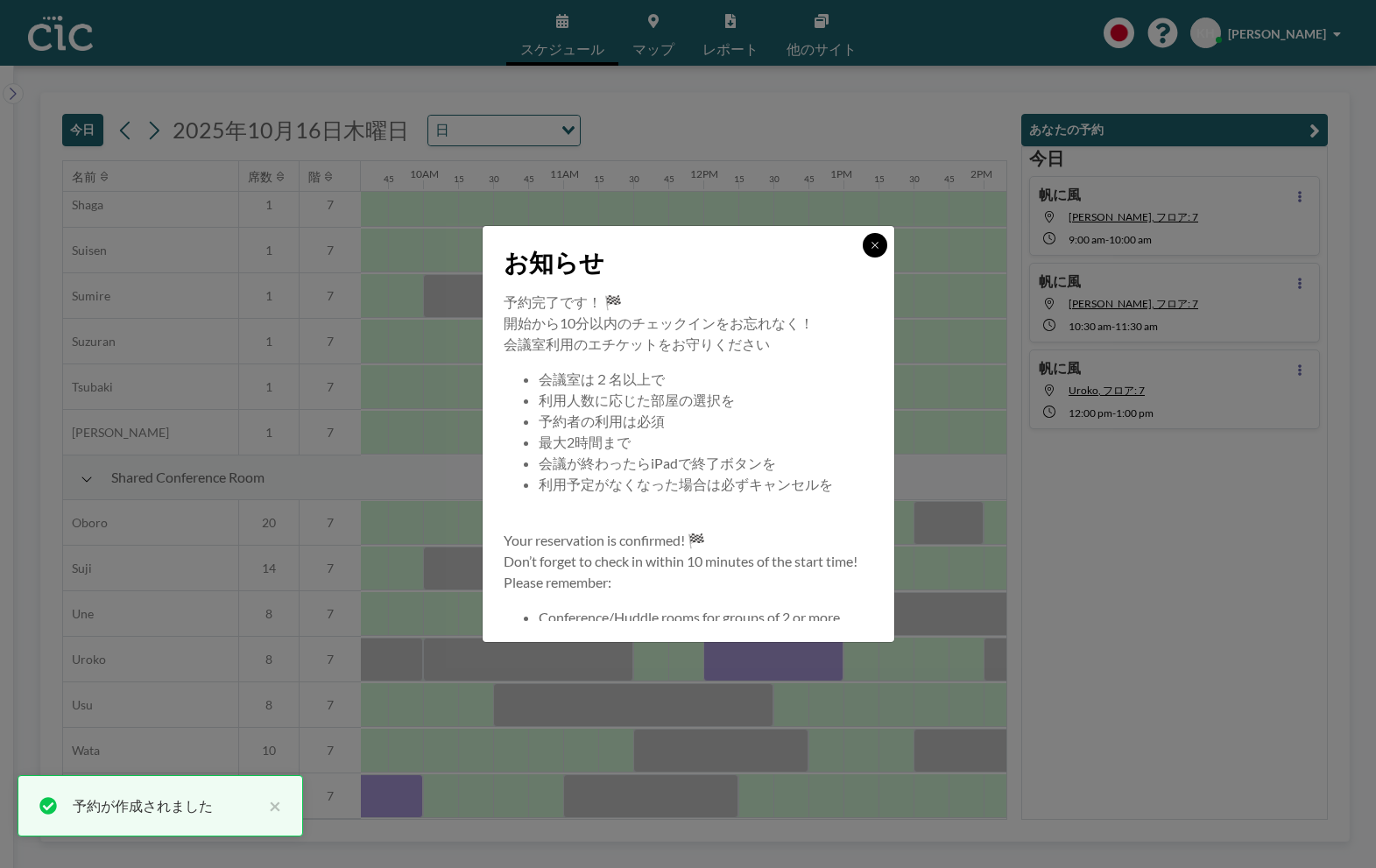
click at [878, 244] on icon at bounding box center [875, 245] width 10 height 10
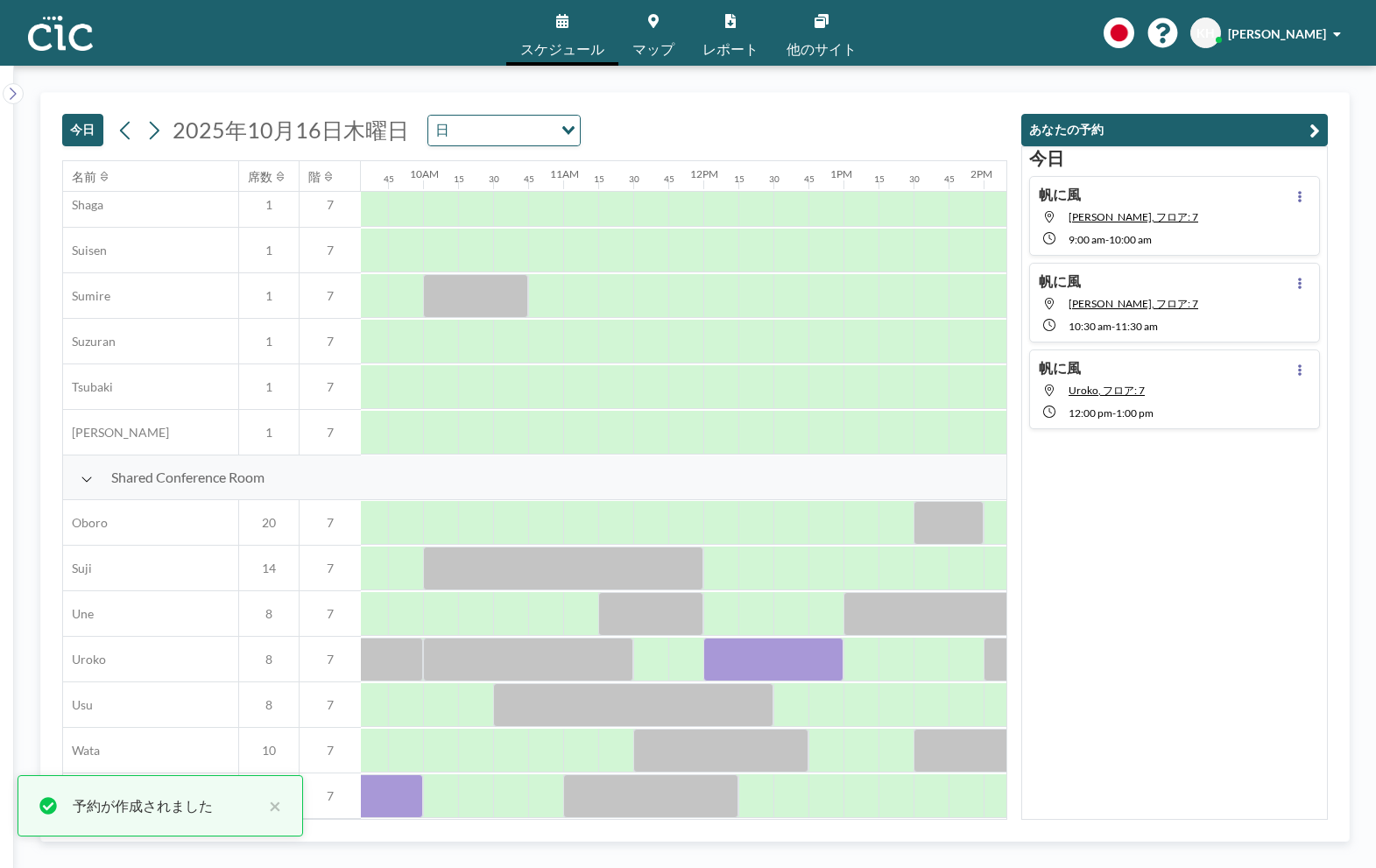
click at [1291, 376] on div at bounding box center [1300, 390] width 21 height 60
click at [1299, 371] on icon at bounding box center [1300, 370] width 4 height 11
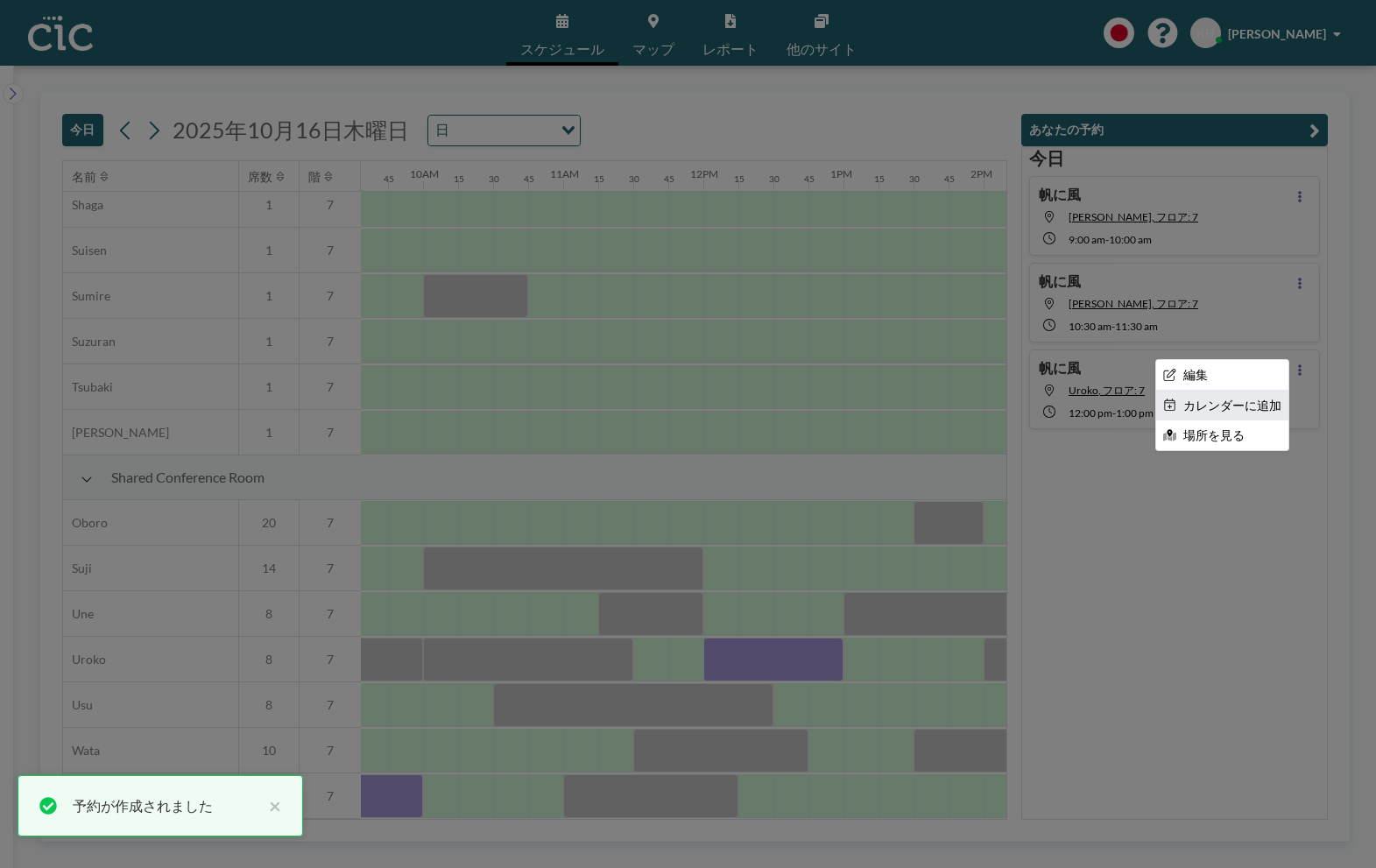
click at [1201, 413] on li "カレンダーに追加" at bounding box center [1222, 405] width 132 height 29
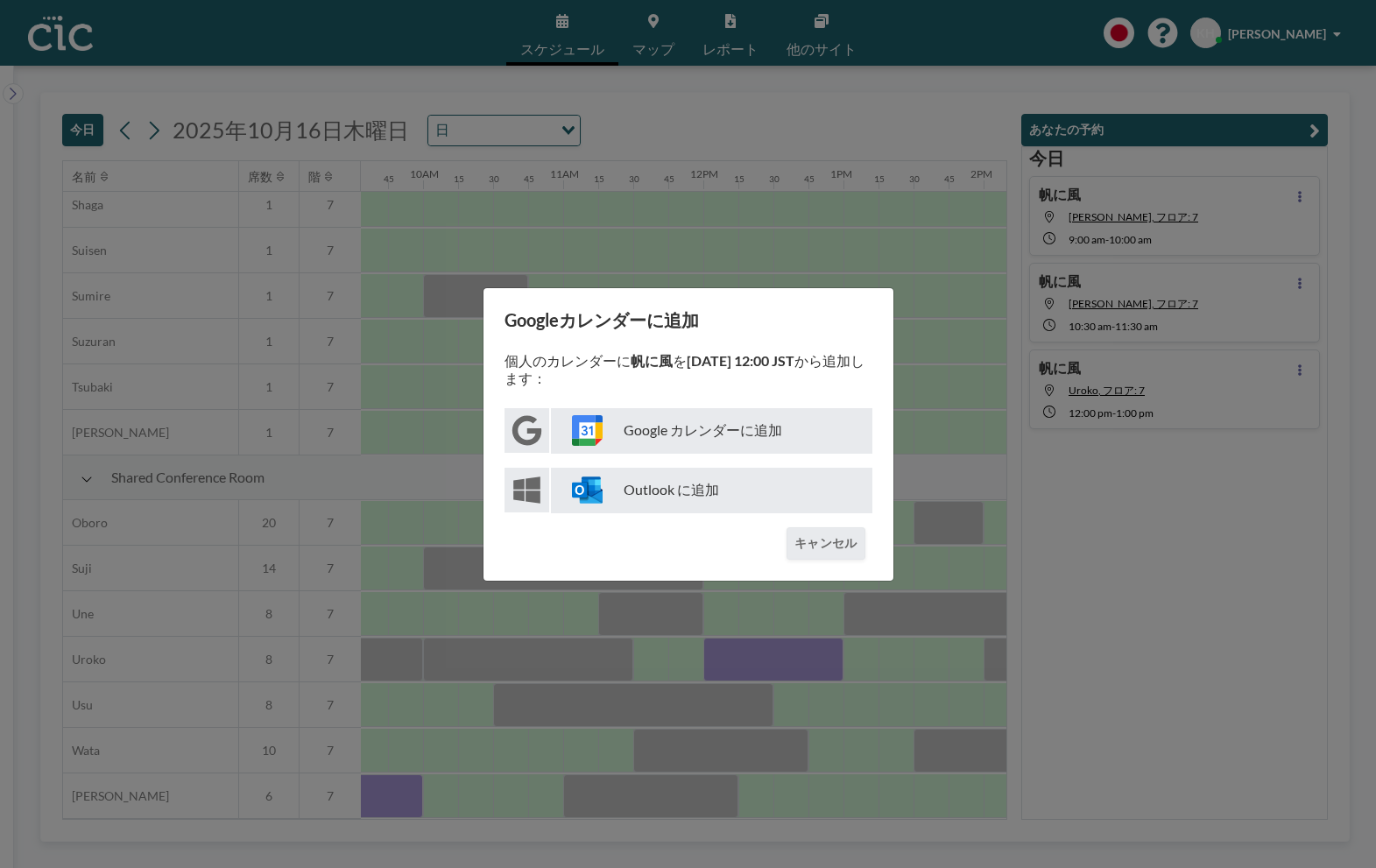
click at [765, 433] on p "Google カレンダーに追加" at bounding box center [711, 431] width 322 height 46
click at [974, 489] on div "Googleカレンダーに追加 個人のカレンダーに 帆に風 を [DATE] 12:00 JST から追加します： Google カレンダーに追加 Outloo…" at bounding box center [688, 434] width 1376 height 868
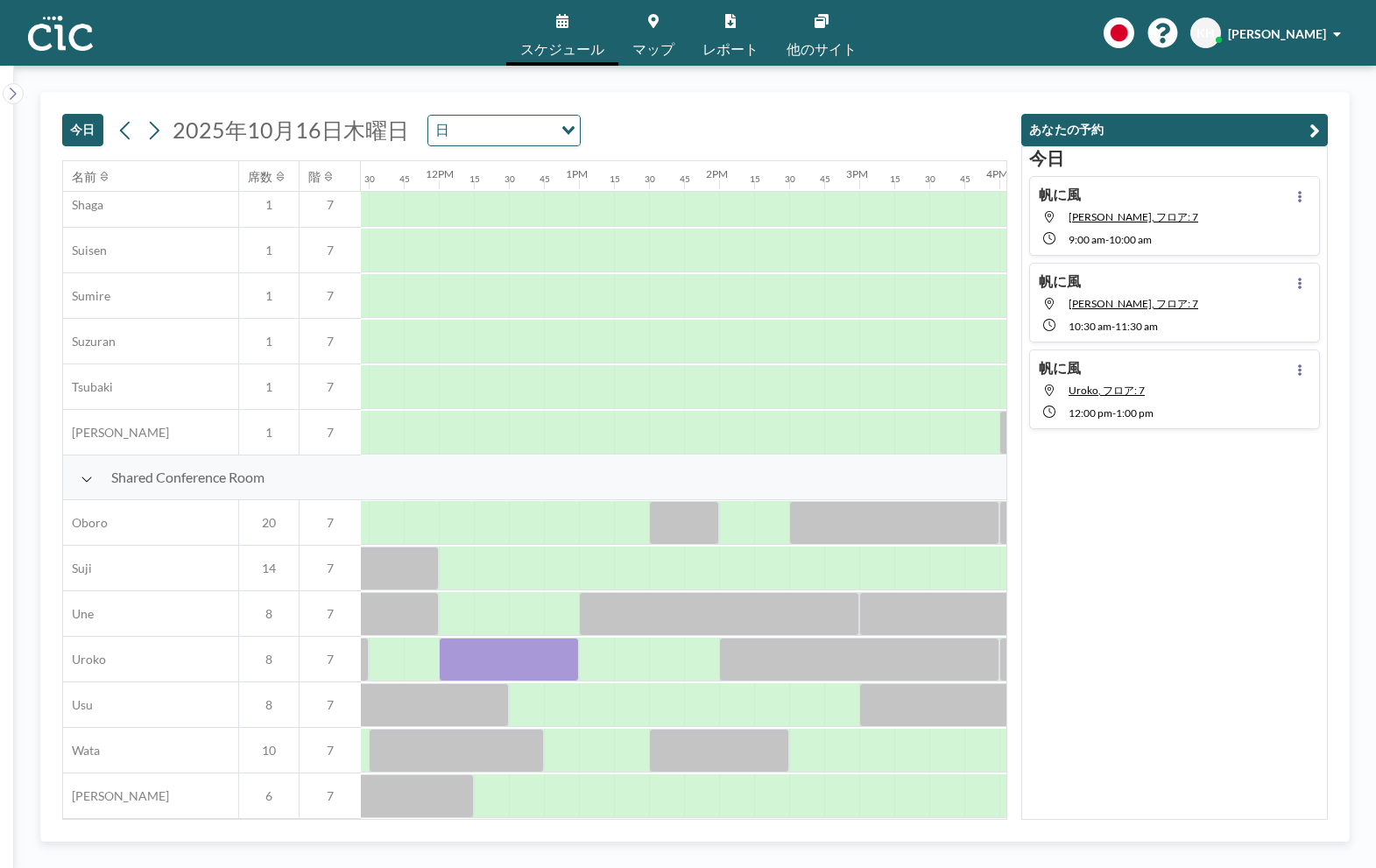
scroll to position [1012, 1605]
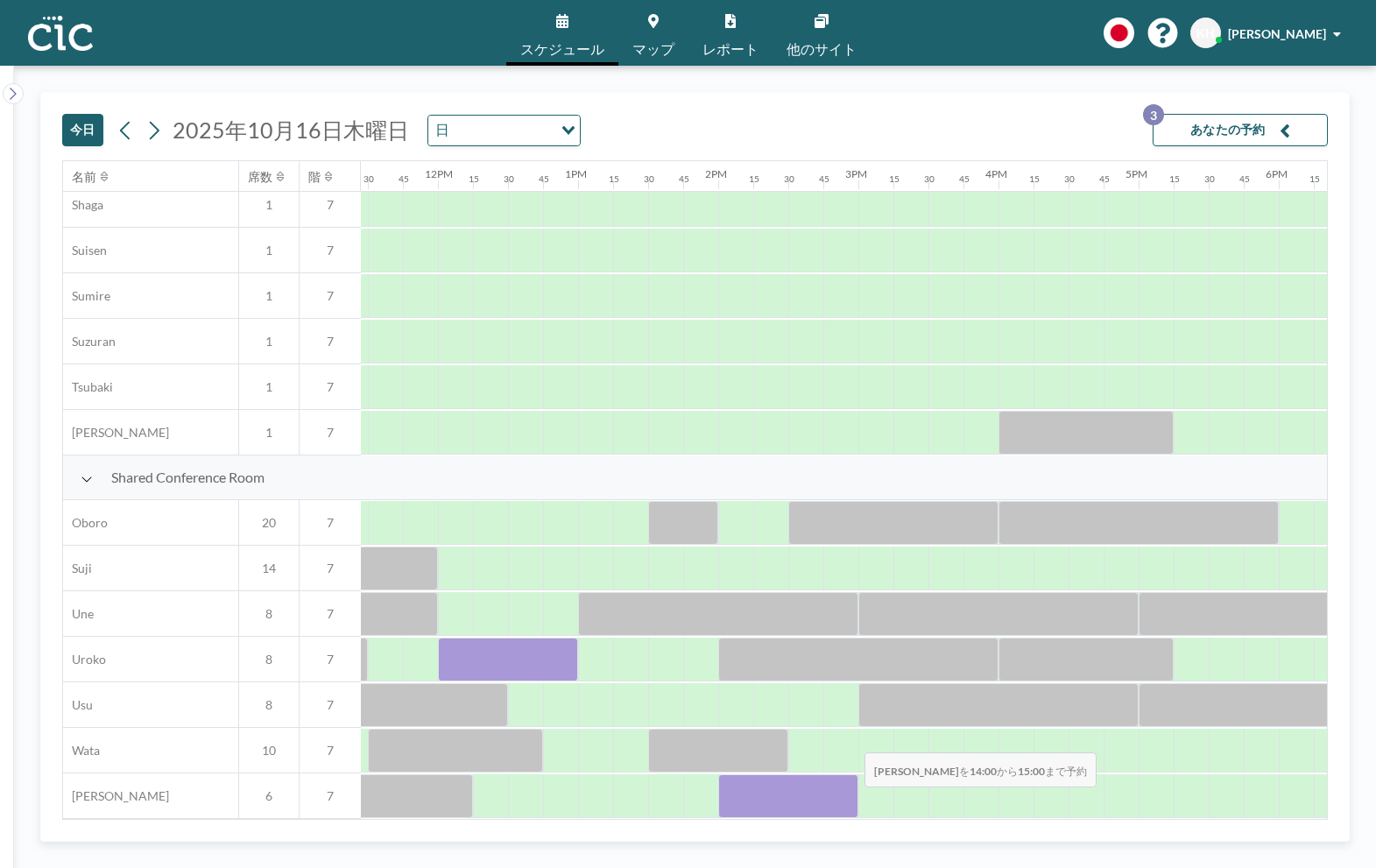
drag, startPoint x: 745, startPoint y: 801, endPoint x: 851, endPoint y: 801, distance: 106.0
click at [851, 801] on div at bounding box center [788, 797] width 140 height 44
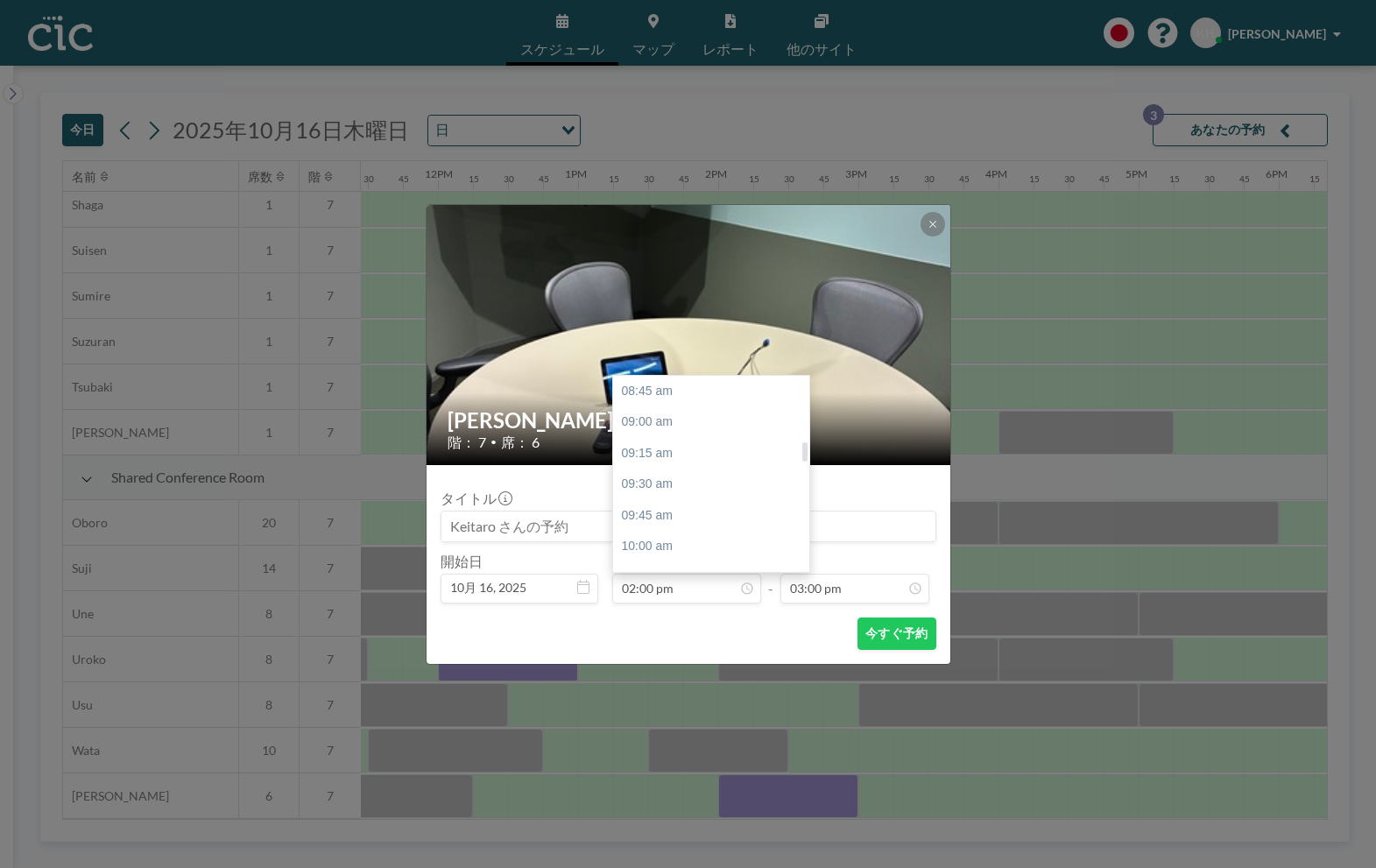
scroll to position [654, 0]
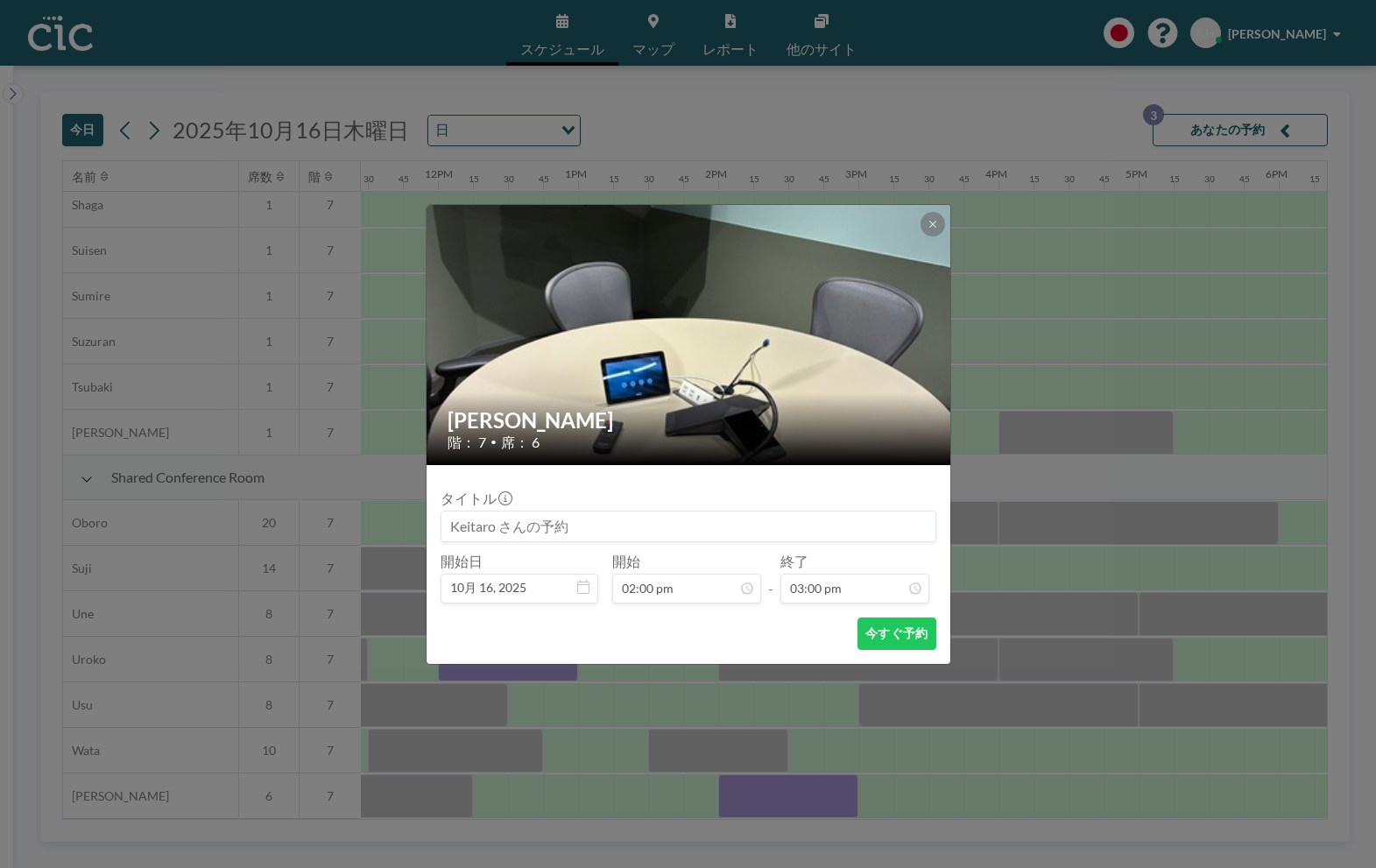
click at [527, 522] on input at bounding box center [688, 526] width 494 height 29
type input "h"
type input "帆に風"
click at [886, 644] on button "今すぐ予約" at bounding box center [897, 633] width 78 height 32
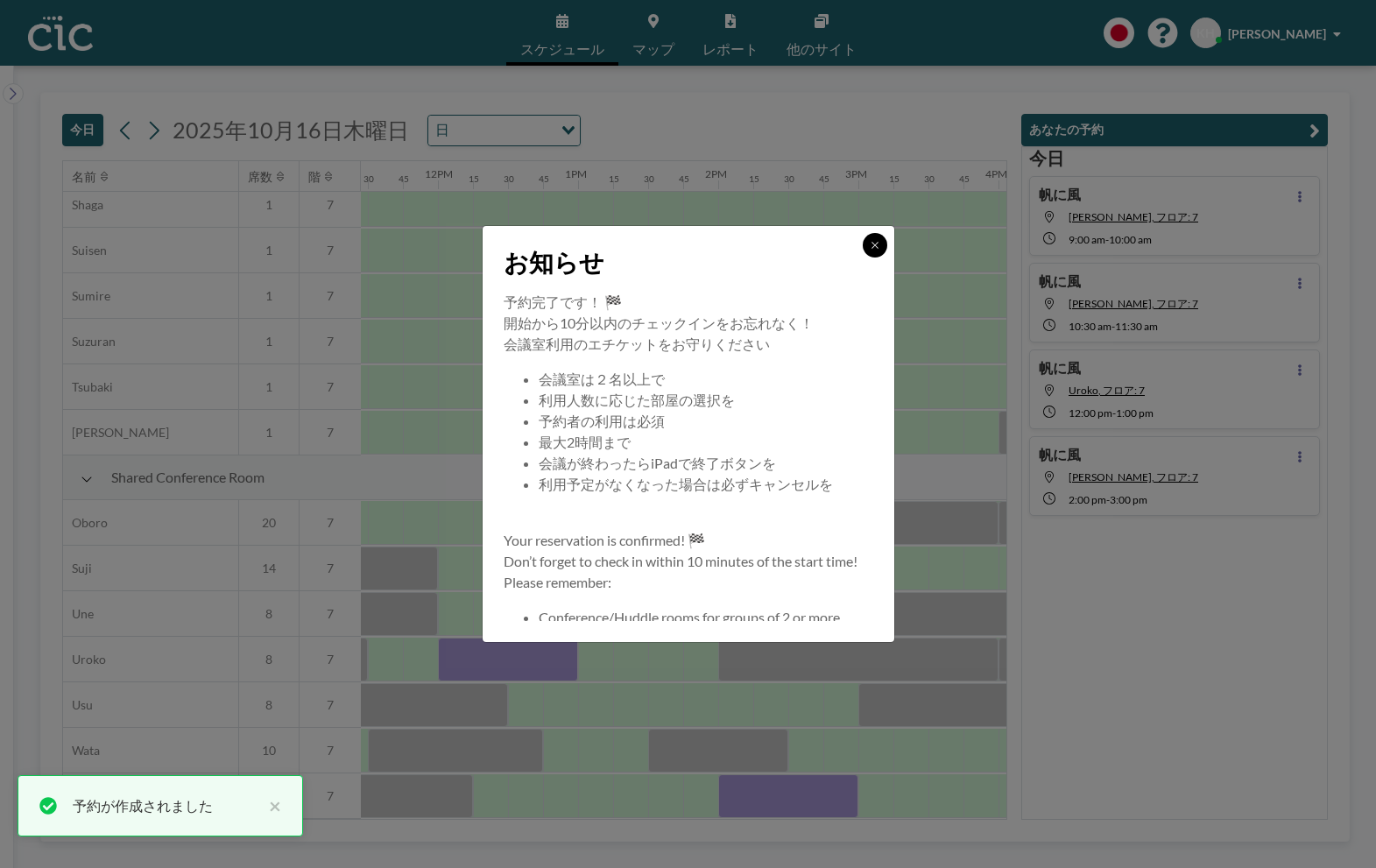
click at [879, 247] on icon at bounding box center [875, 245] width 10 height 10
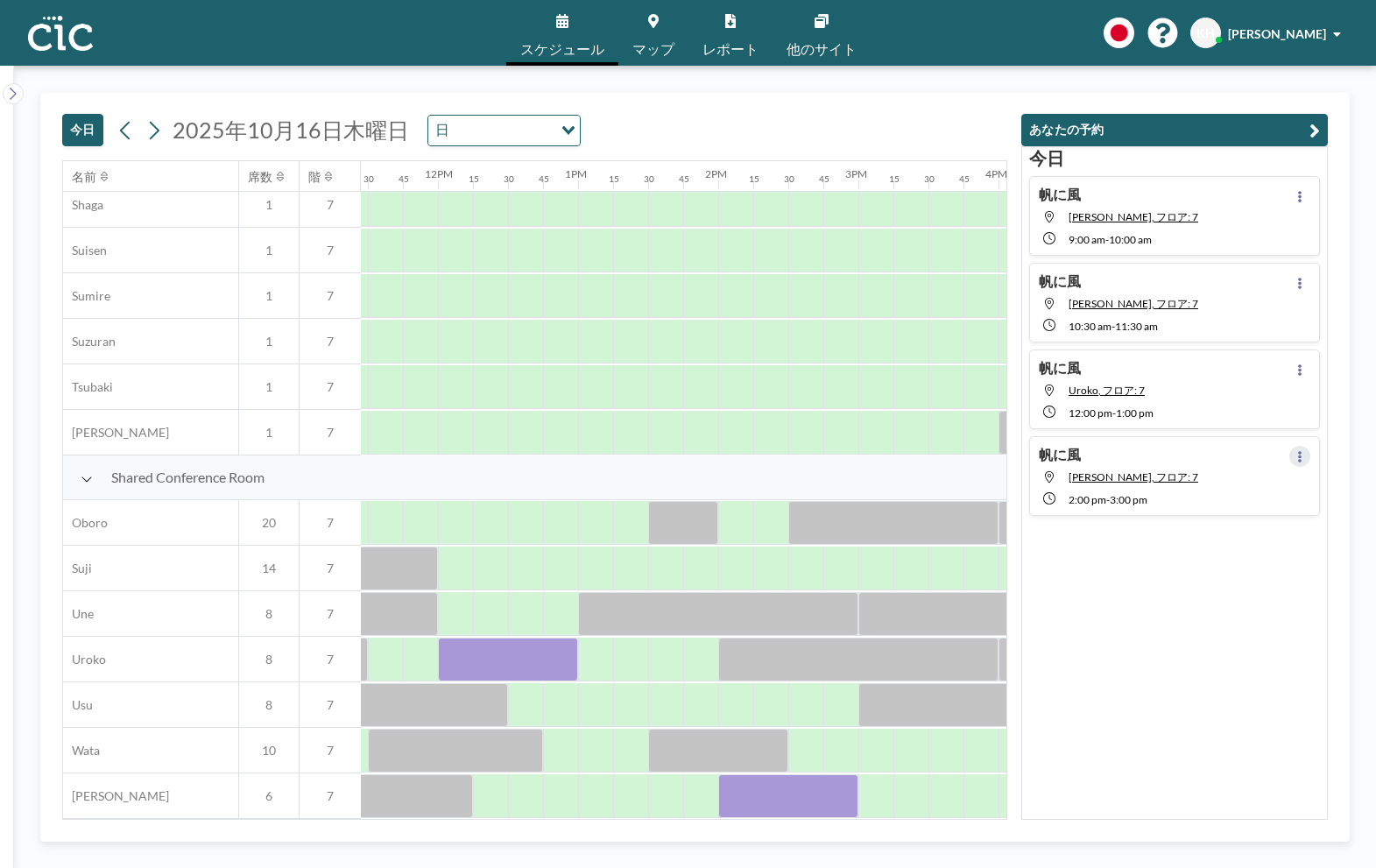
click at [1293, 456] on button at bounding box center [1300, 456] width 21 height 21
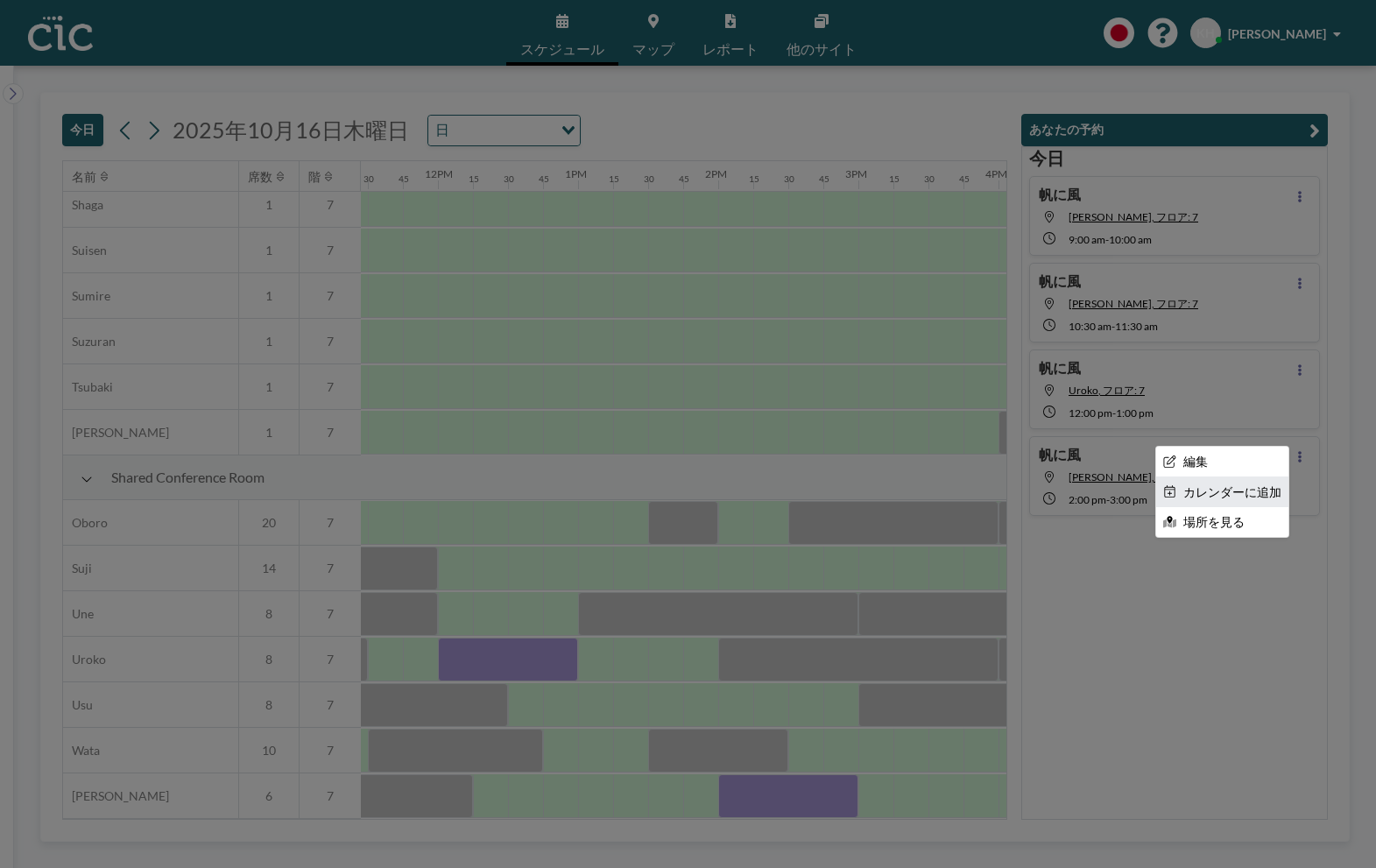
click at [1238, 489] on li "カレンダーに追加" at bounding box center [1222, 492] width 132 height 29
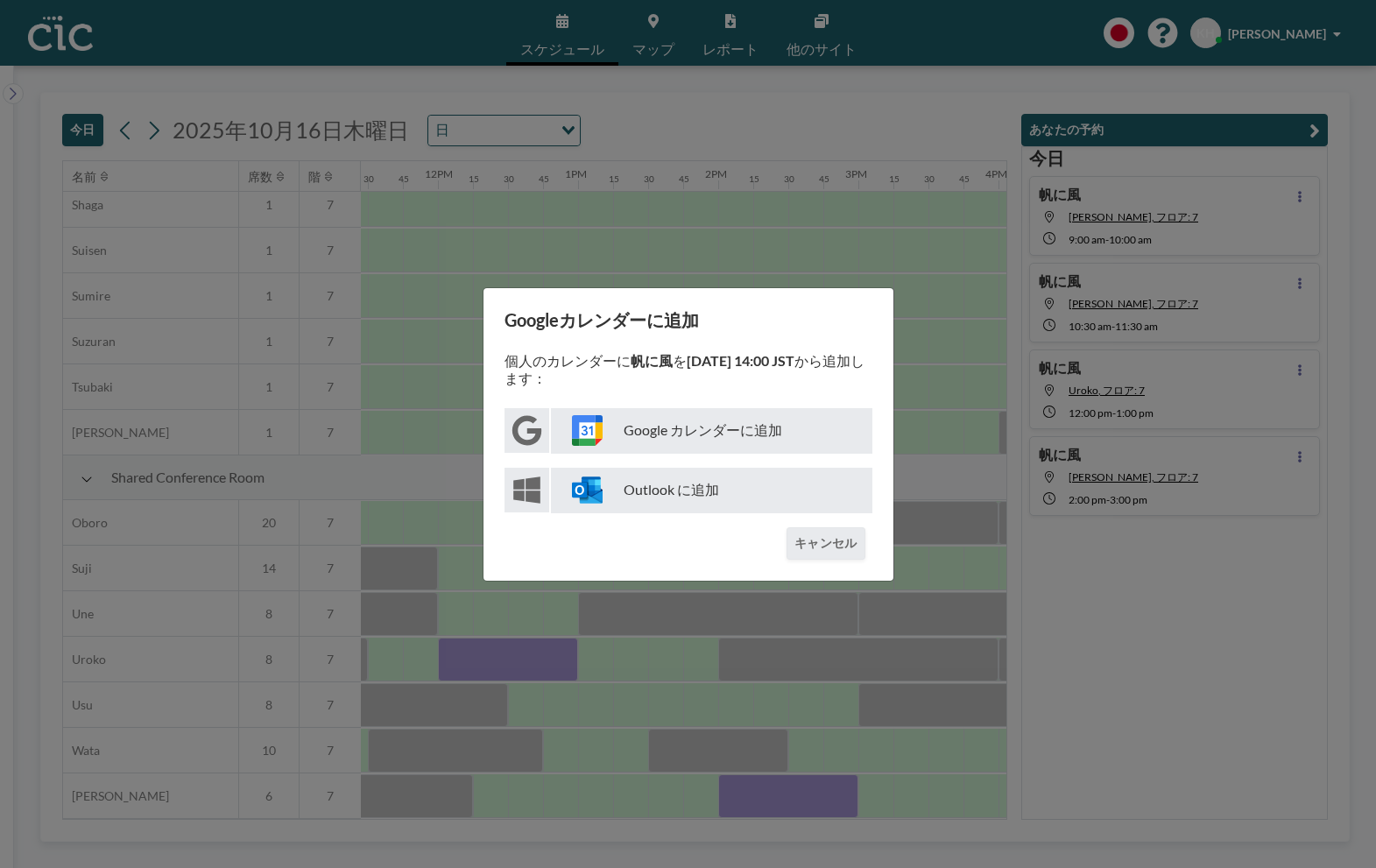
click at [781, 436] on p "Google カレンダーに追加" at bounding box center [711, 431] width 322 height 46
click at [716, 131] on div "Googleカレンダーに追加 個人のカレンダーに 帆に風 を [DATE] 14:00 JST から追加します： Google カレンダーに追加 Outloo…" at bounding box center [688, 434] width 1376 height 868
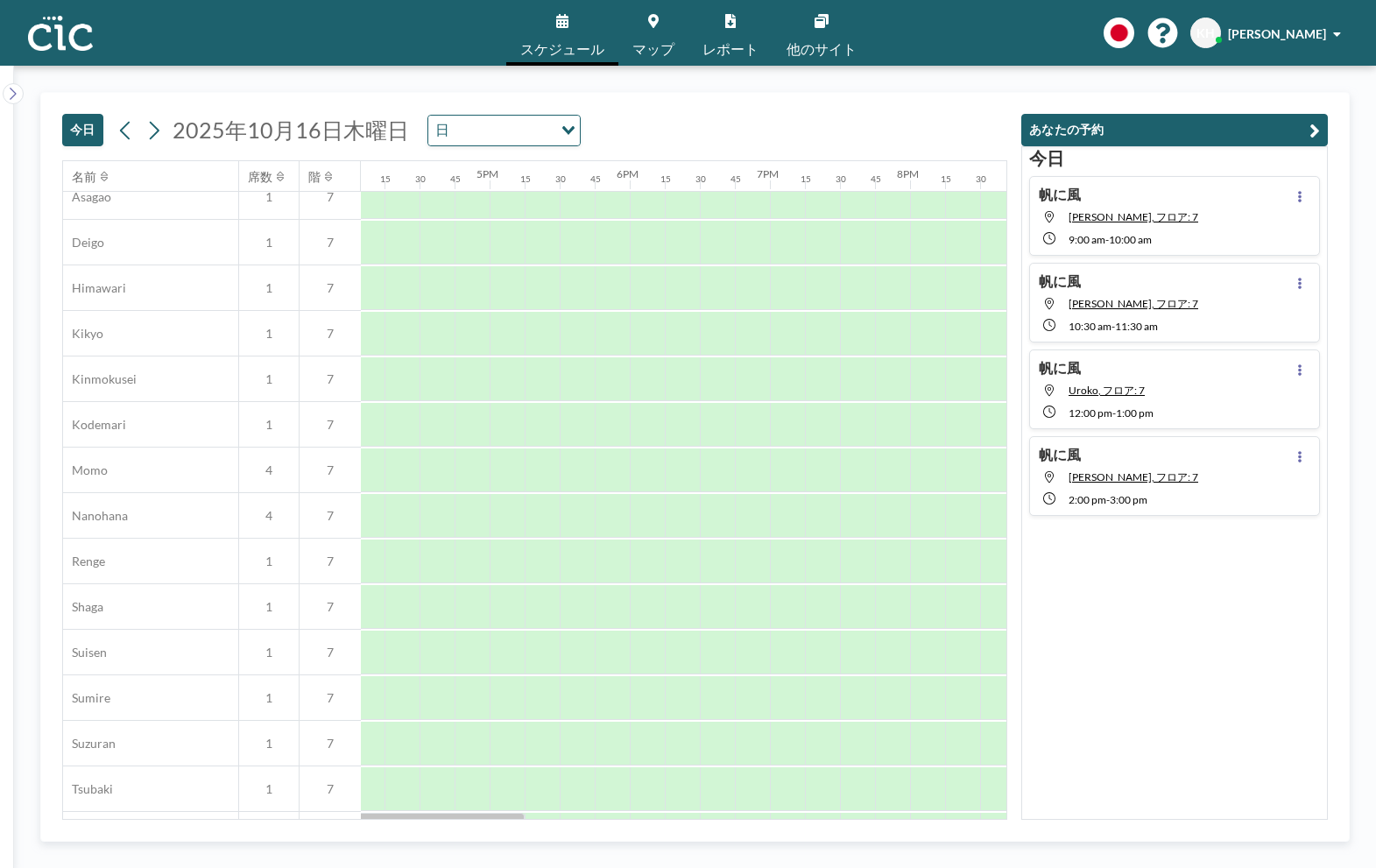
scroll to position [592, 2254]
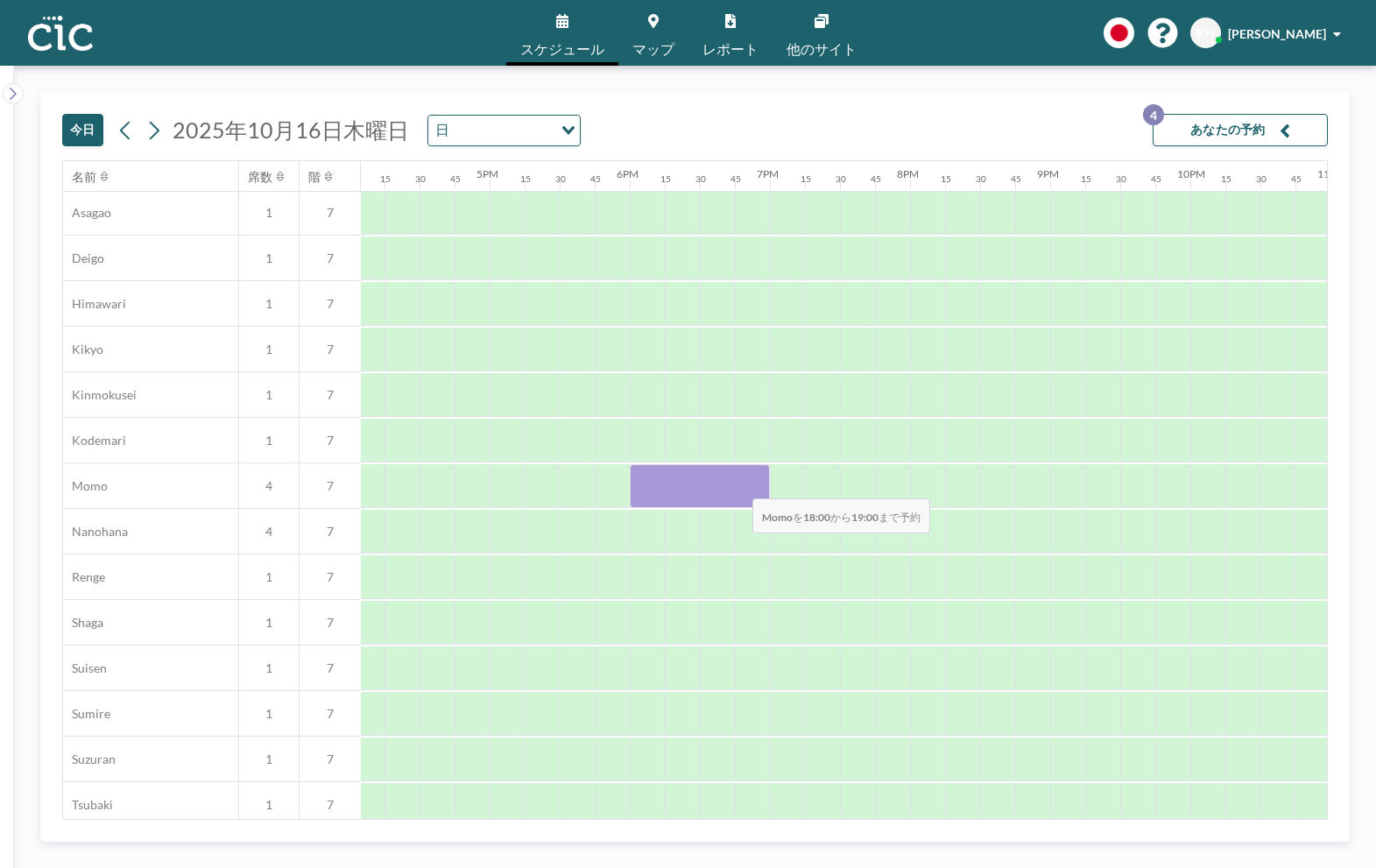
drag, startPoint x: 630, startPoint y: 478, endPoint x: 739, endPoint y: 487, distance: 109.4
click at [739, 487] on div at bounding box center [699, 486] width 140 height 44
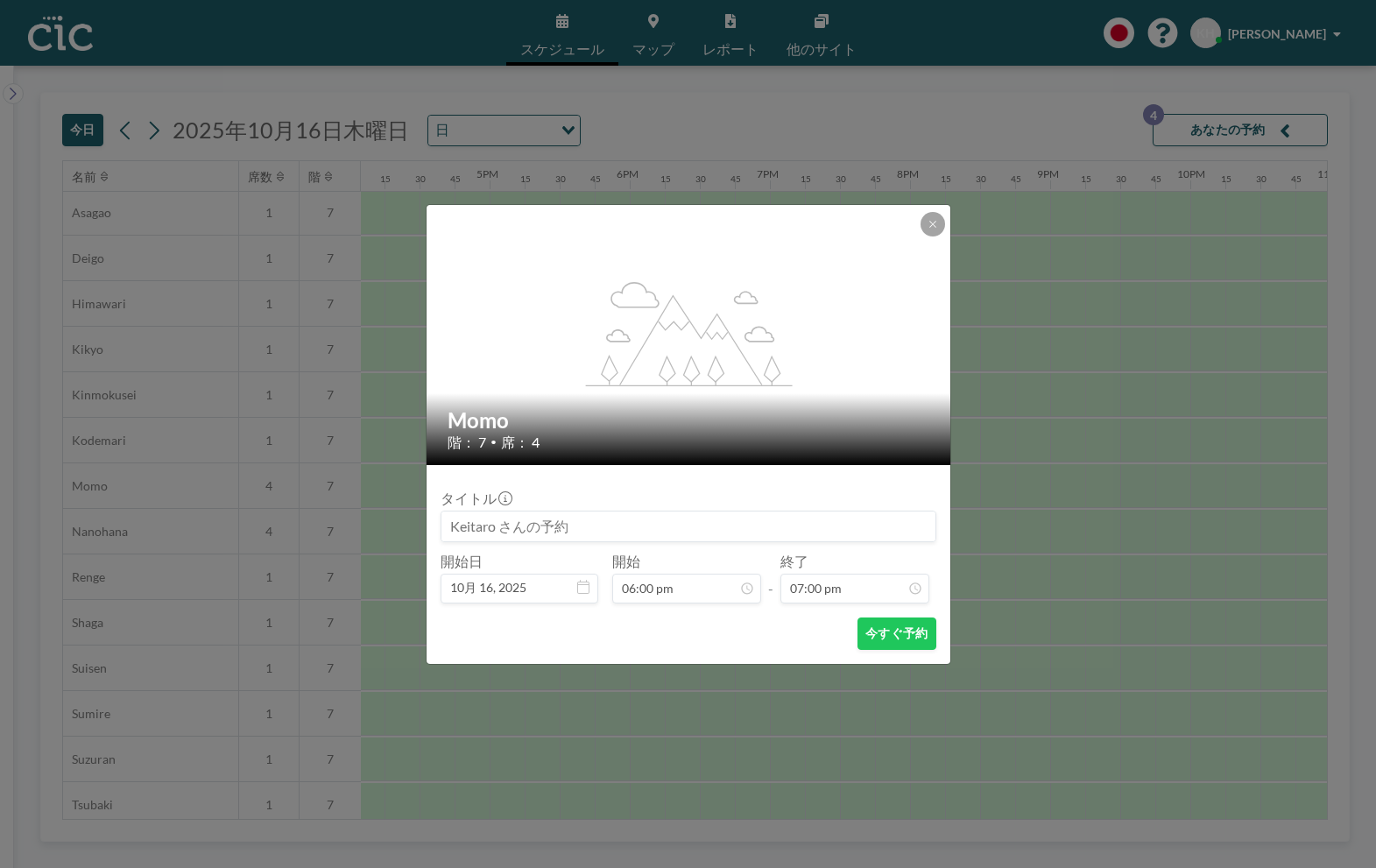
click at [558, 528] on input at bounding box center [688, 526] width 494 height 29
type input "h"
type input "帆に風"
click at [918, 636] on button "今すぐ予約" at bounding box center [897, 633] width 78 height 32
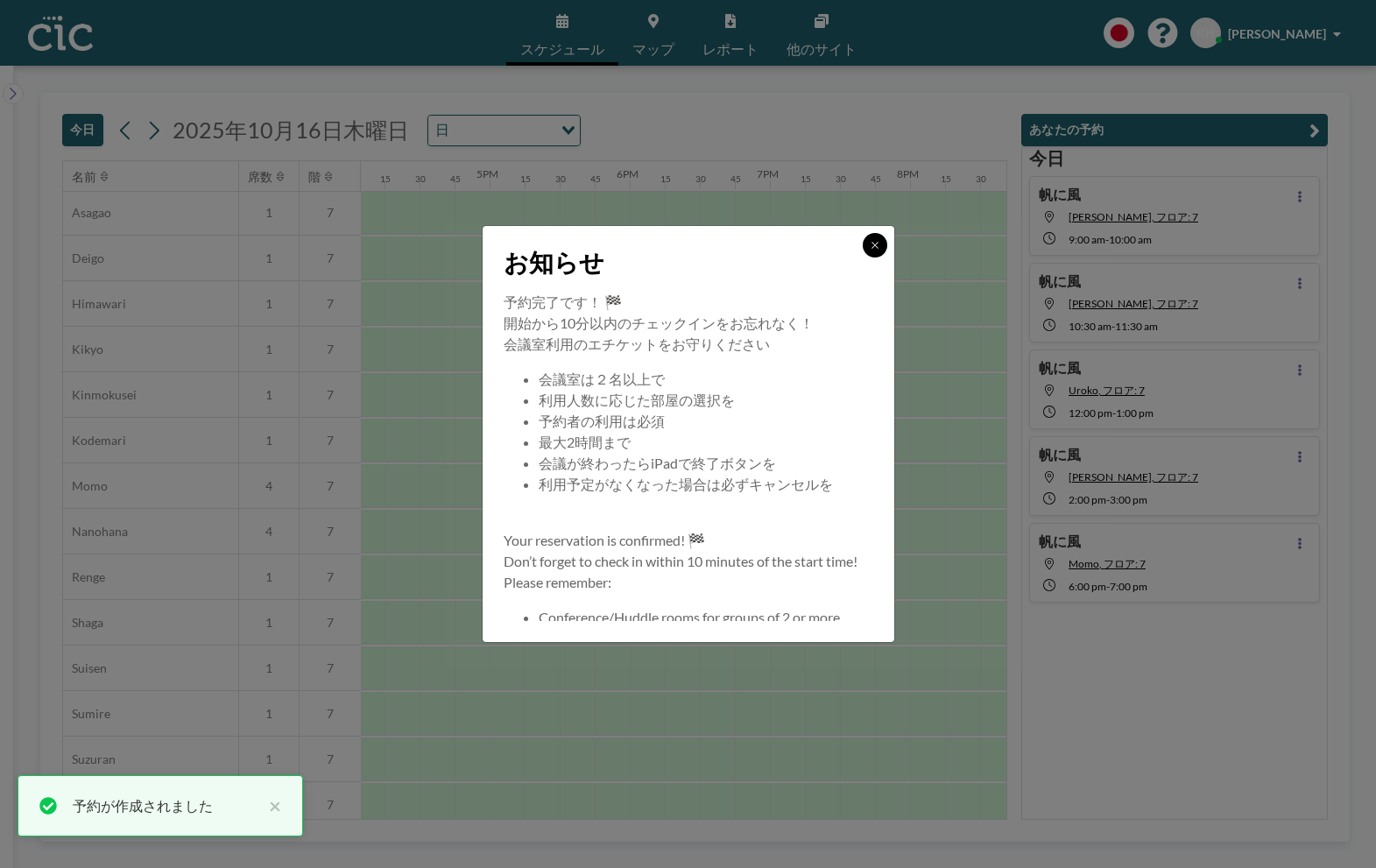
click at [878, 244] on icon at bounding box center [875, 245] width 10 height 10
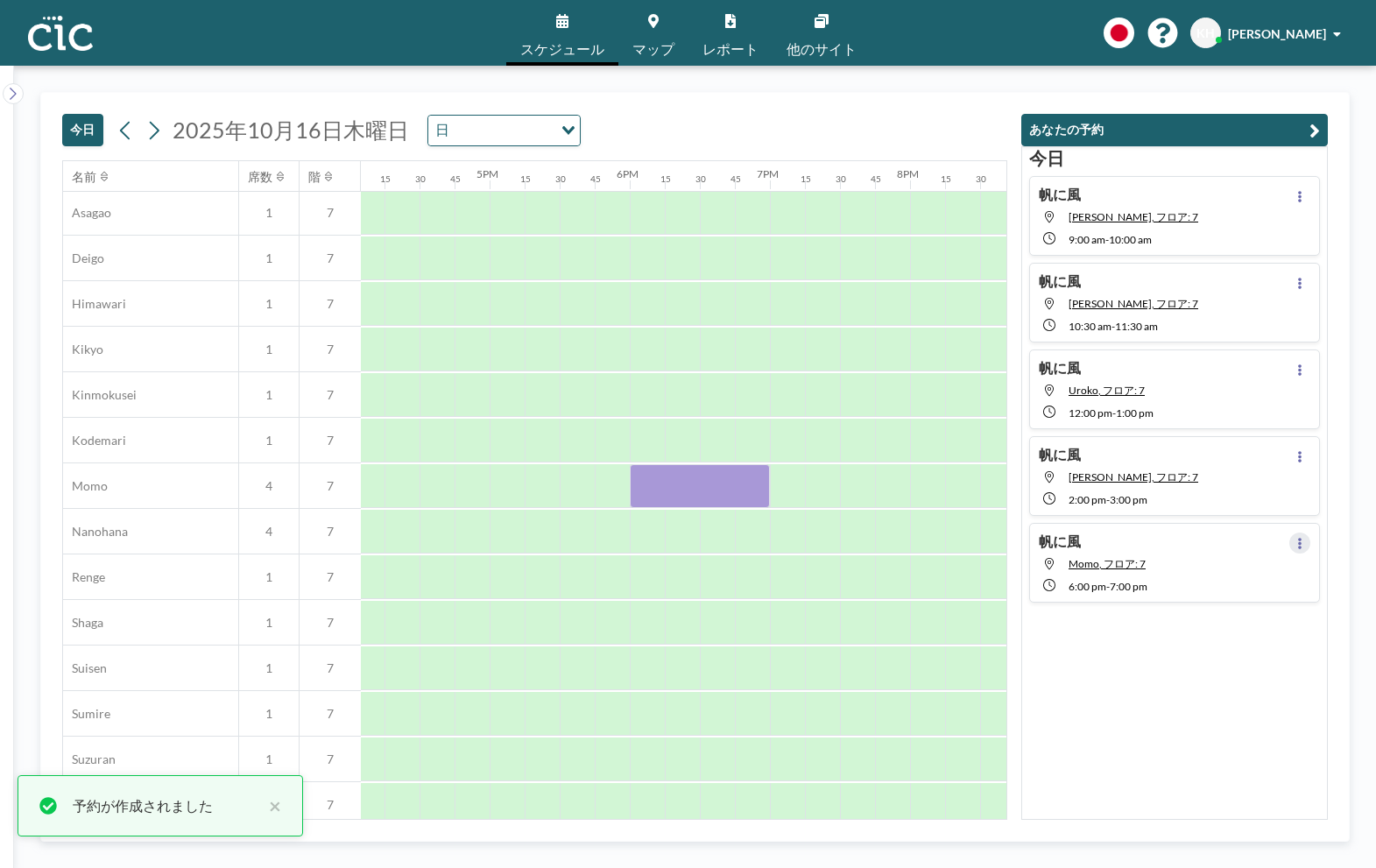
click at [1299, 553] on button at bounding box center [1300, 543] width 21 height 21
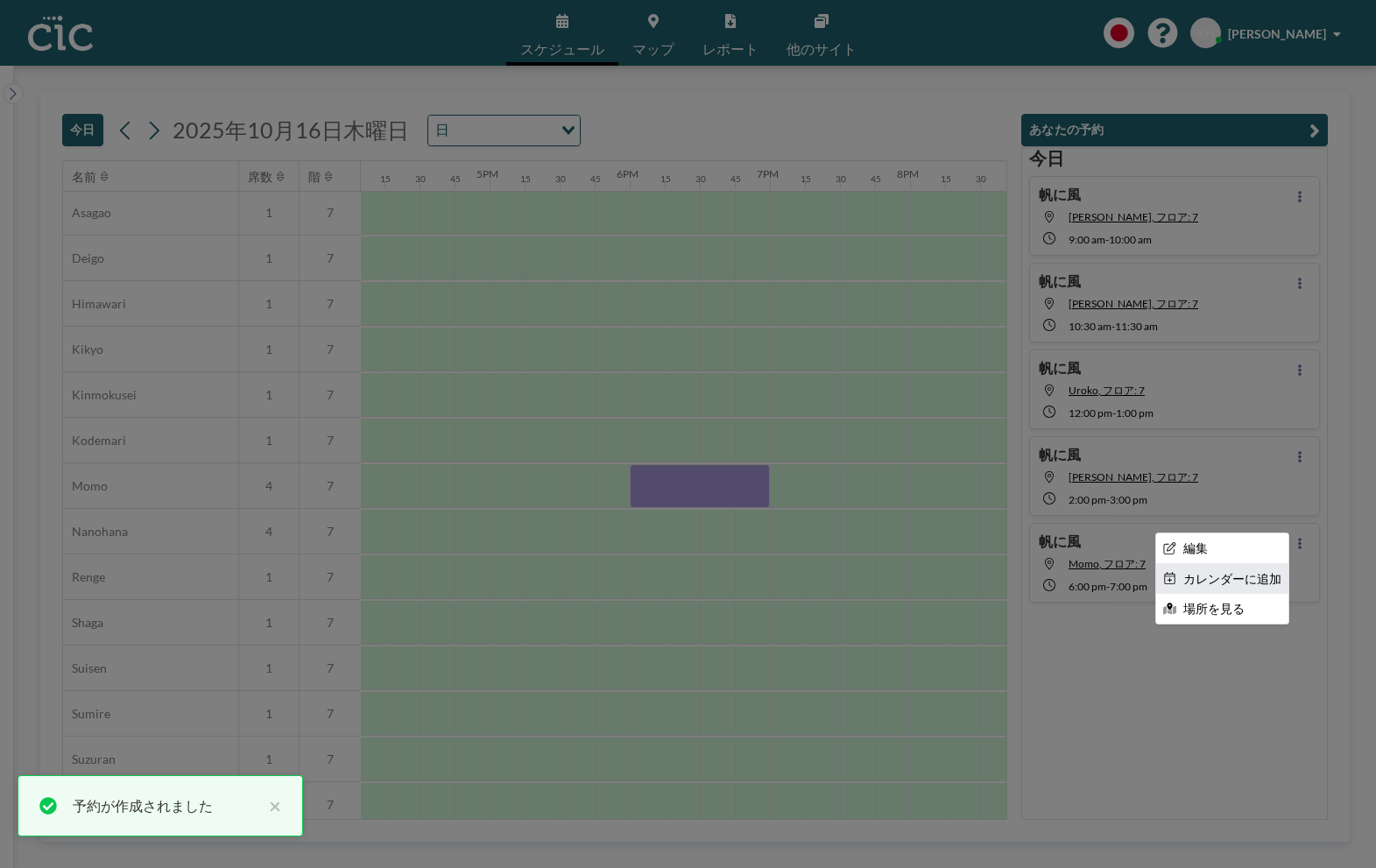
click at [1233, 572] on li "カレンダーに追加" at bounding box center [1222, 578] width 132 height 29
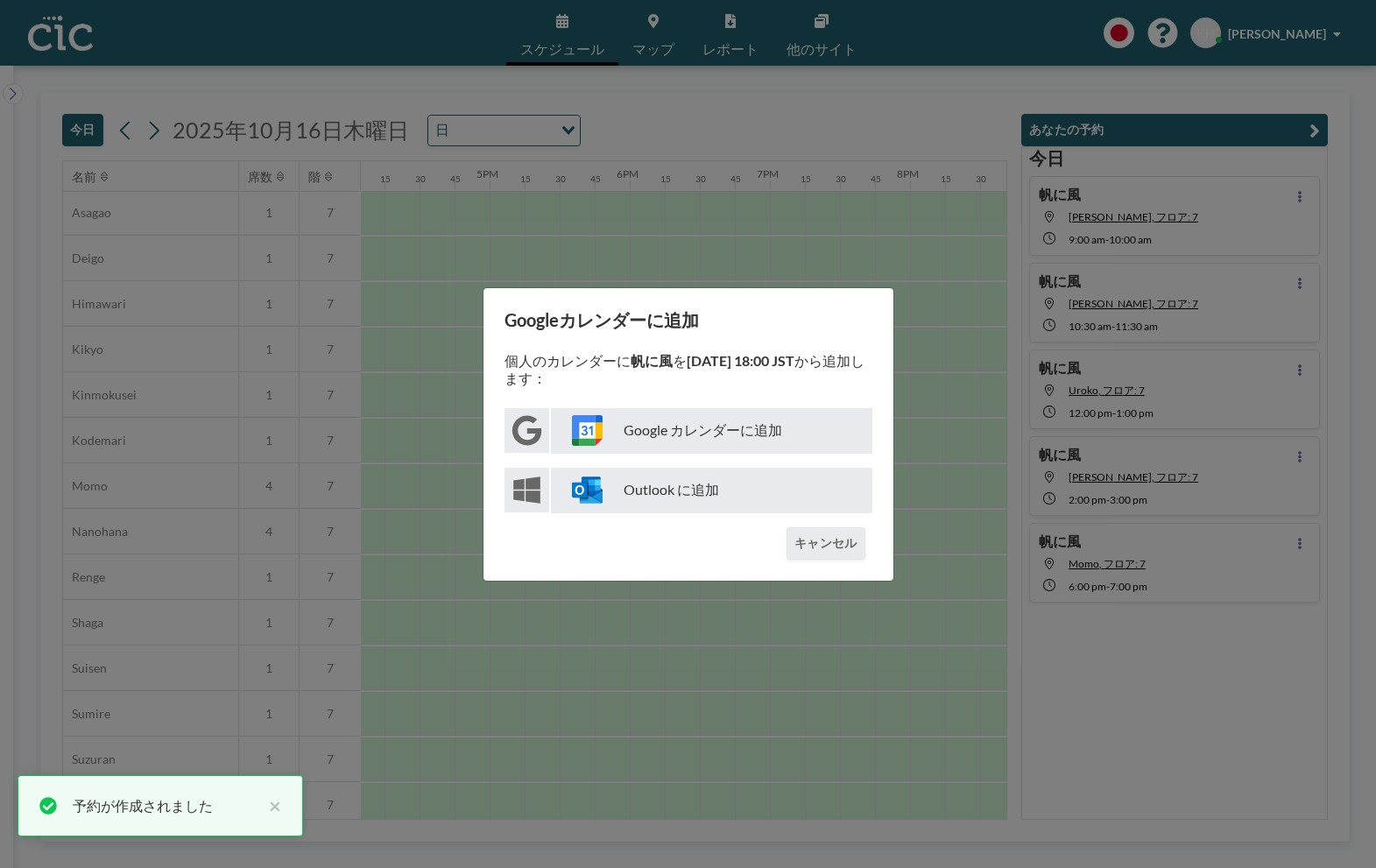
click at [744, 434] on p "Google カレンダーに追加" at bounding box center [711, 431] width 322 height 46
